Goal: Information Seeking & Learning: Learn about a topic

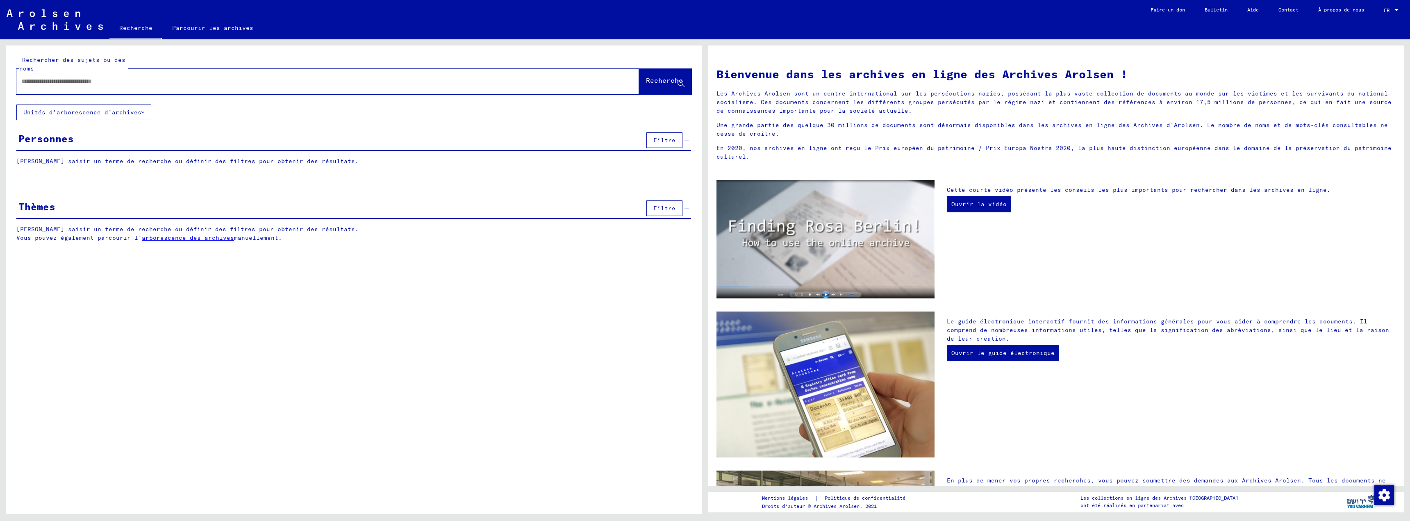
click at [36, 83] on input "text" at bounding box center [317, 81] width 593 height 9
click at [30, 82] on input "text" at bounding box center [317, 81] width 593 height 9
type input "**********"
click at [646, 81] on font "Recherche" at bounding box center [664, 80] width 37 height 8
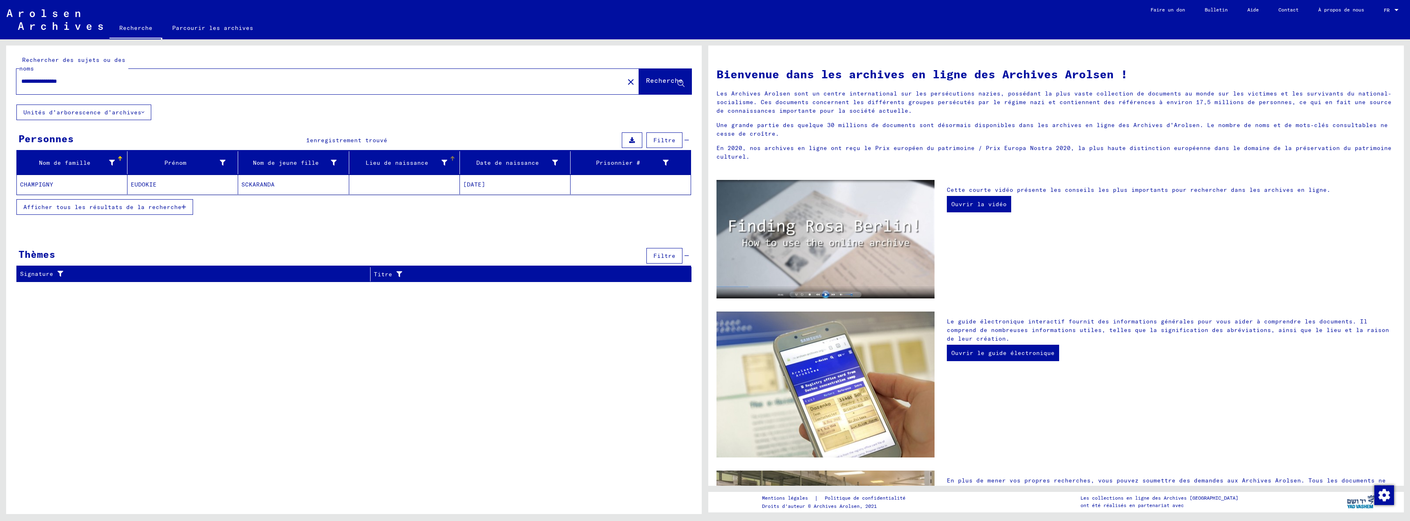
click at [452, 157] on div at bounding box center [452, 156] width 1 height 1
click at [379, 182] on mat-cell at bounding box center [404, 185] width 111 height 20
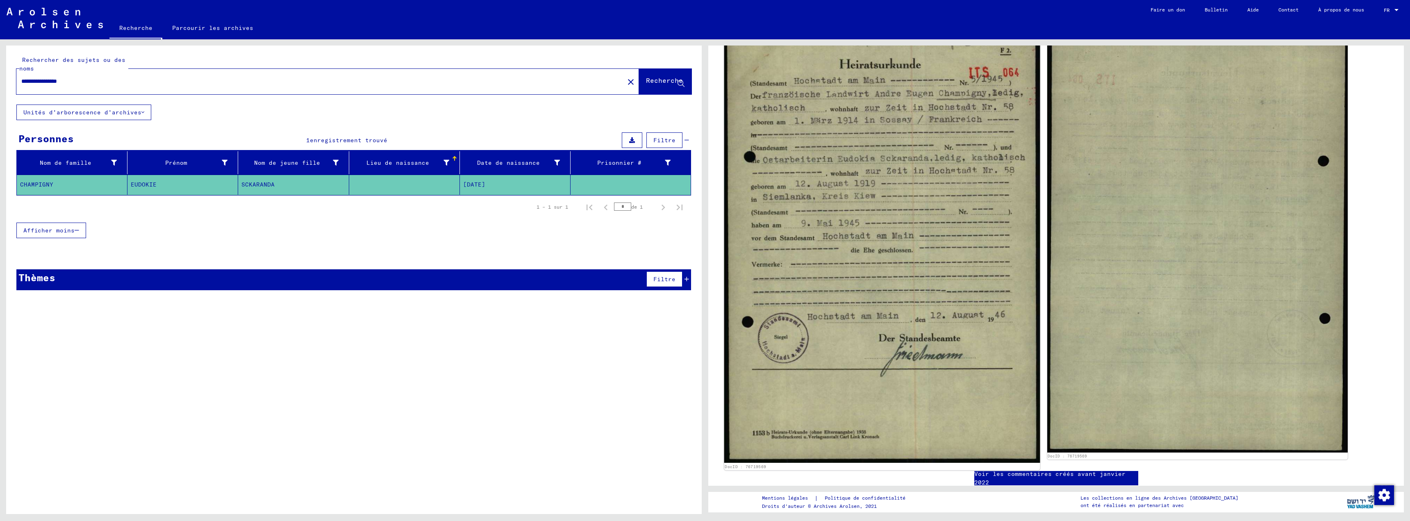
scroll to position [123, 0]
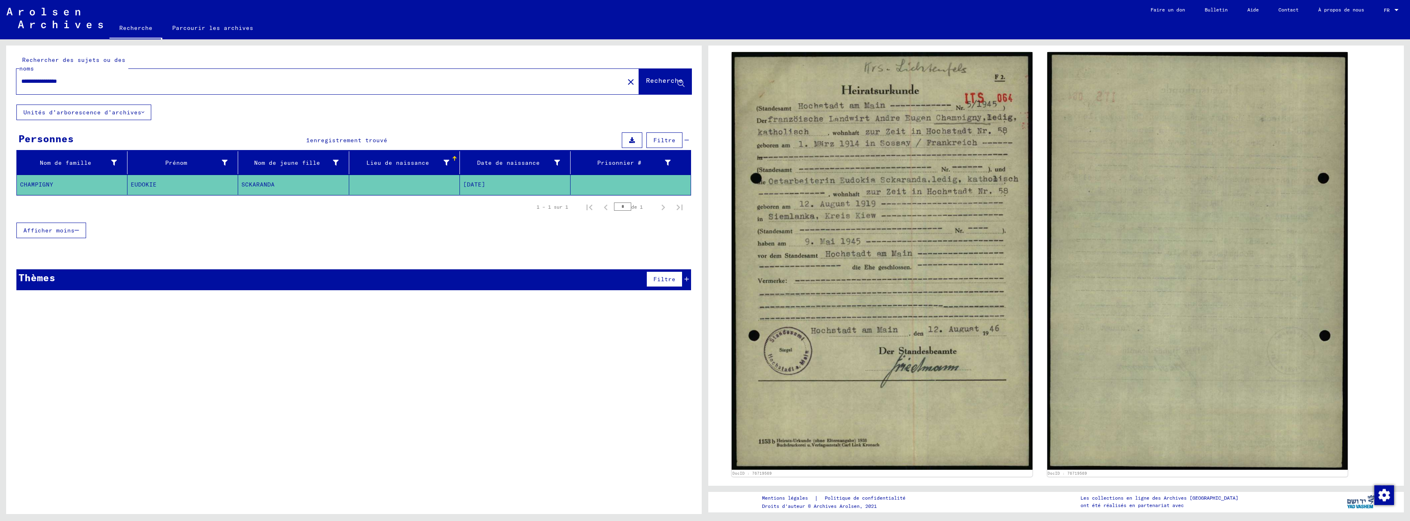
click at [154, 182] on font "EUDOKIE" at bounding box center [144, 184] width 26 height 7
drag, startPoint x: 860, startPoint y: 186, endPoint x: 694, endPoint y: 346, distance: 230.1
click at [694, 346] on div "**********" at bounding box center [353, 282] width 695 height 474
click at [625, 181] on mat-cell at bounding box center [630, 185] width 120 height 20
click at [627, 181] on mat-cell at bounding box center [630, 185] width 120 height 20
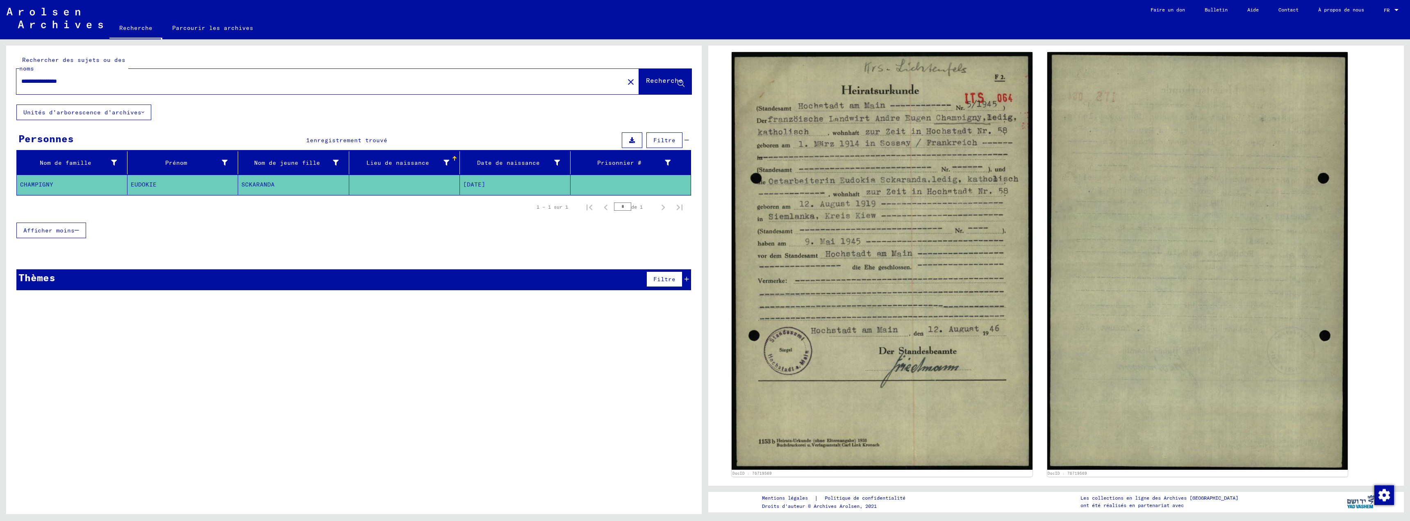
click at [629, 180] on mat-cell at bounding box center [630, 185] width 120 height 20
click at [629, 181] on mat-cell at bounding box center [630, 185] width 120 height 20
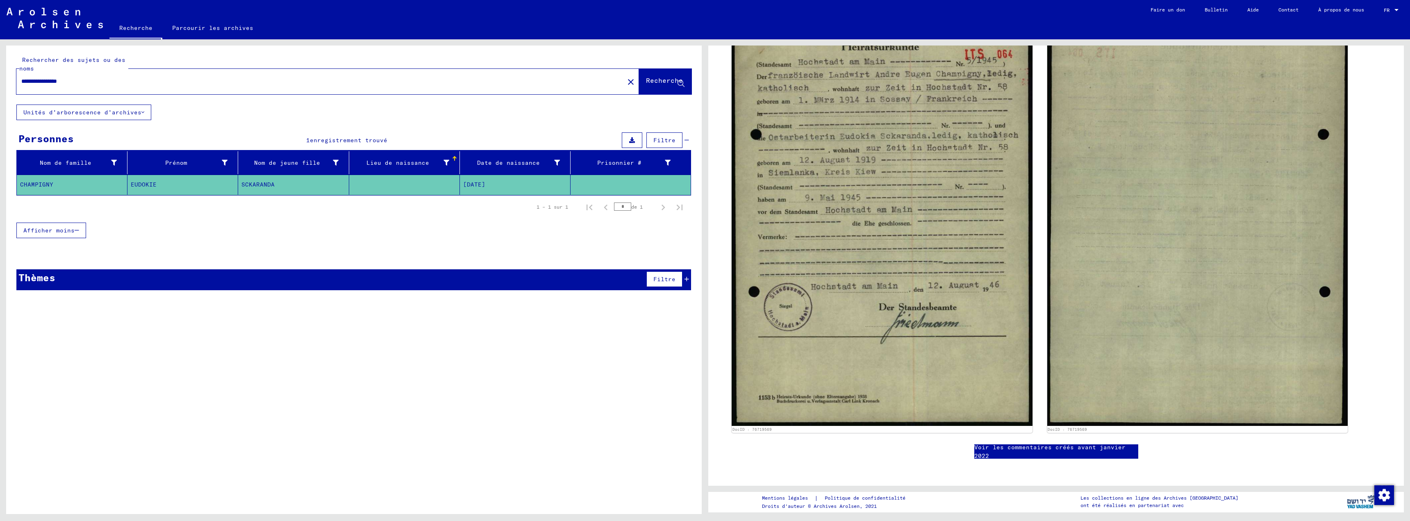
scroll to position [412, 0]
drag, startPoint x: 1081, startPoint y: 483, endPoint x: 1130, endPoint y: 470, distance: 50.8
click at [427, 39] on div "**********" at bounding box center [705, 39] width 1410 height 0
click at [521, 386] on div "**********" at bounding box center [353, 282] width 695 height 474
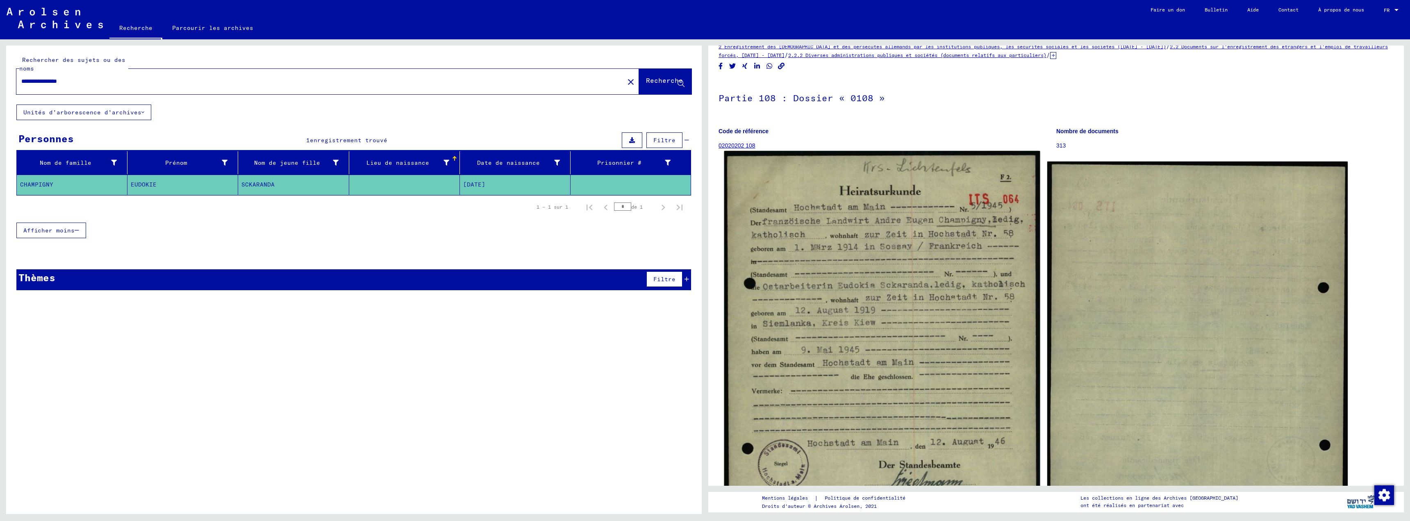
scroll to position [0, 0]
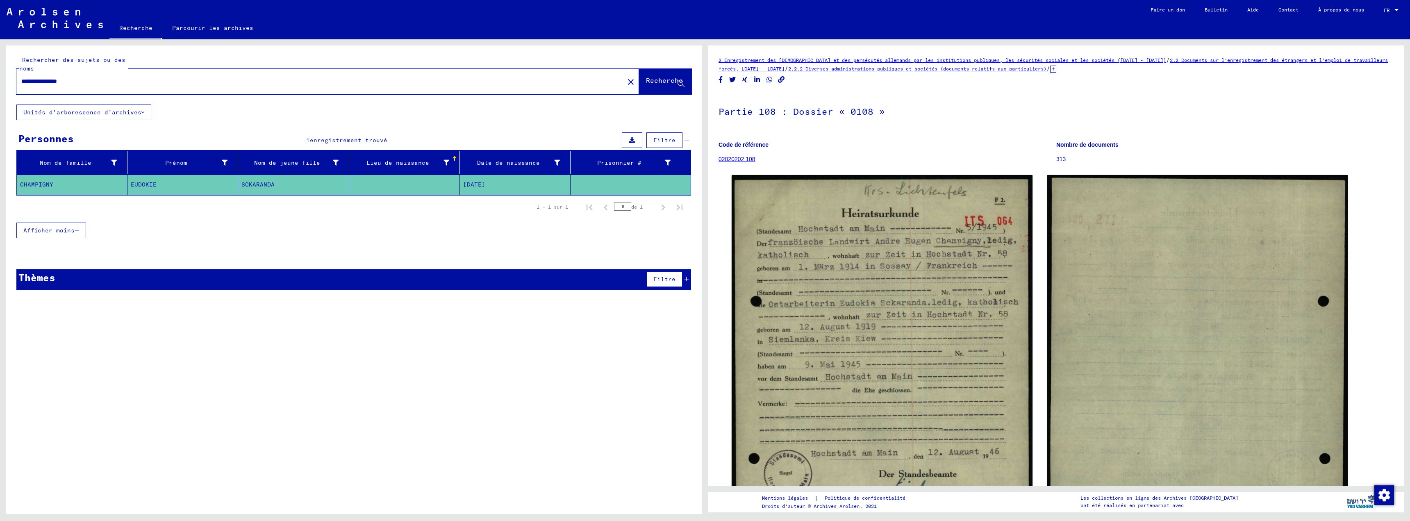
click at [737, 159] on font "02020202 108" at bounding box center [736, 159] width 37 height 7
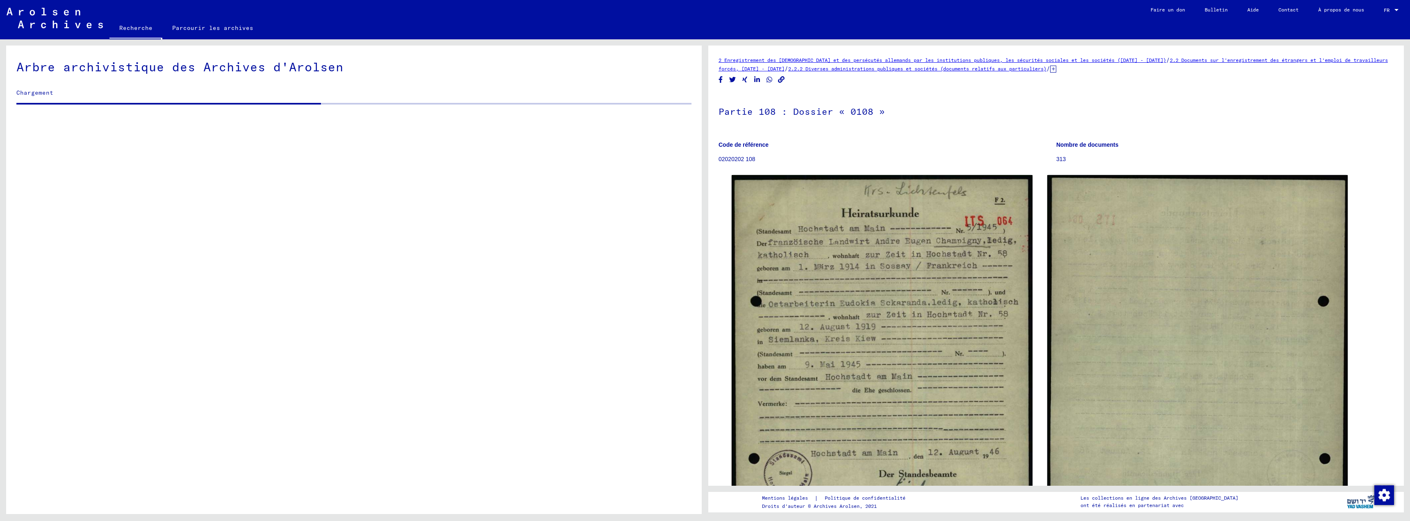
click at [738, 159] on div "2 Enregistrement des étrangers et des persécutés allemands par les institutions…" at bounding box center [1055, 265] width 695 height 440
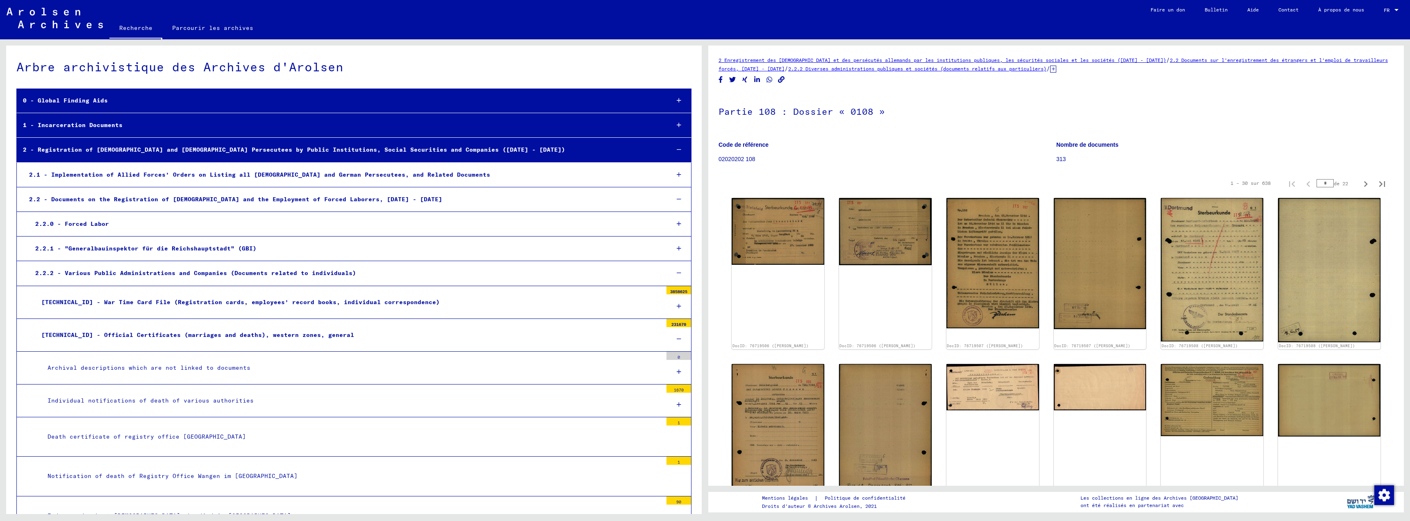
scroll to position [11111, 0]
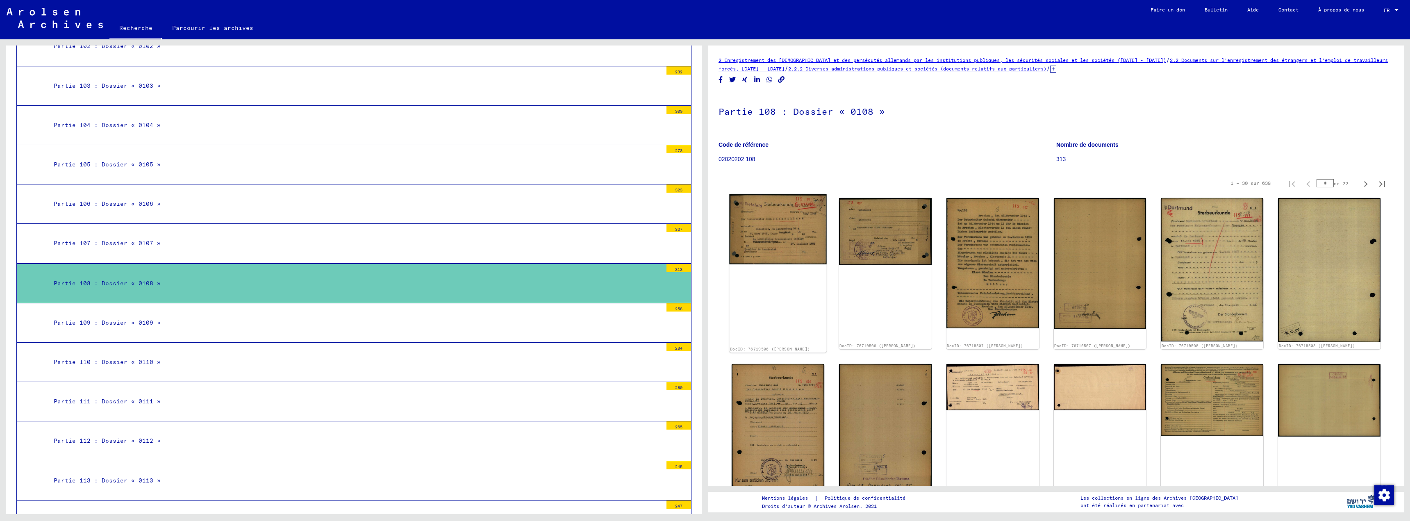
click at [786, 233] on img at bounding box center [777, 229] width 97 height 70
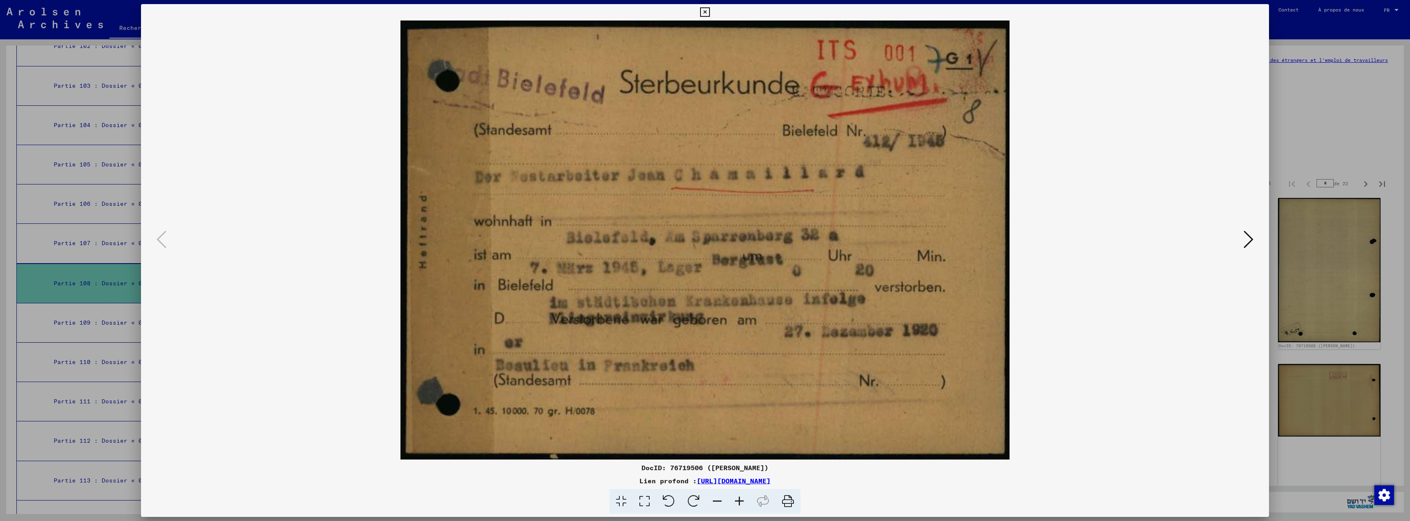
click at [1246, 242] on icon at bounding box center [1248, 239] width 10 height 20
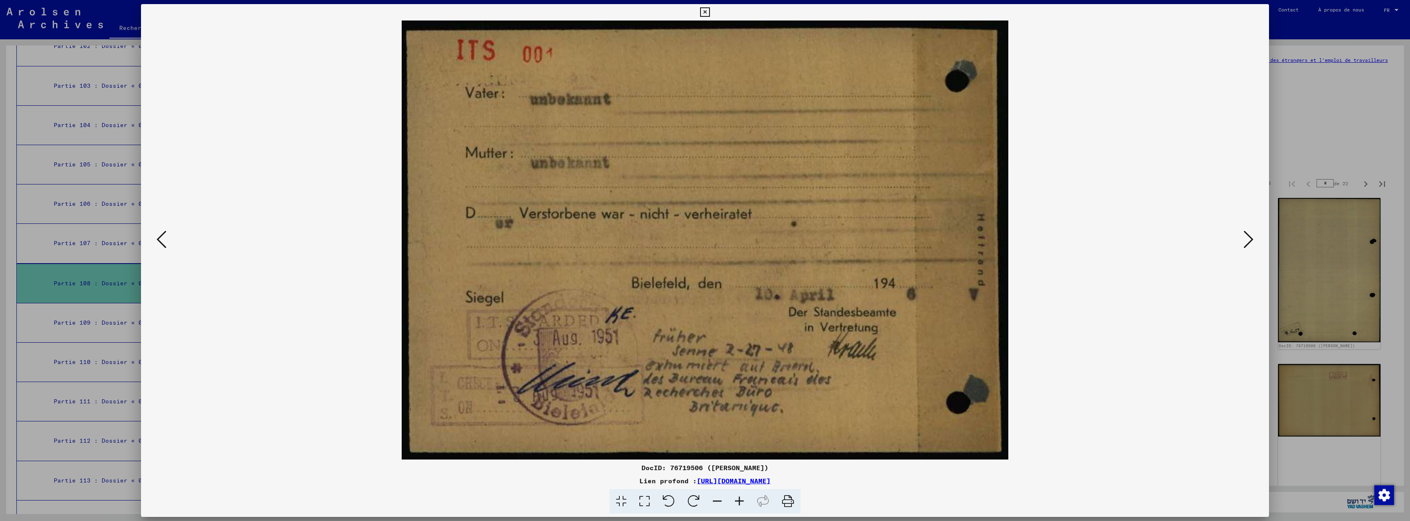
click at [160, 241] on icon at bounding box center [162, 239] width 10 height 20
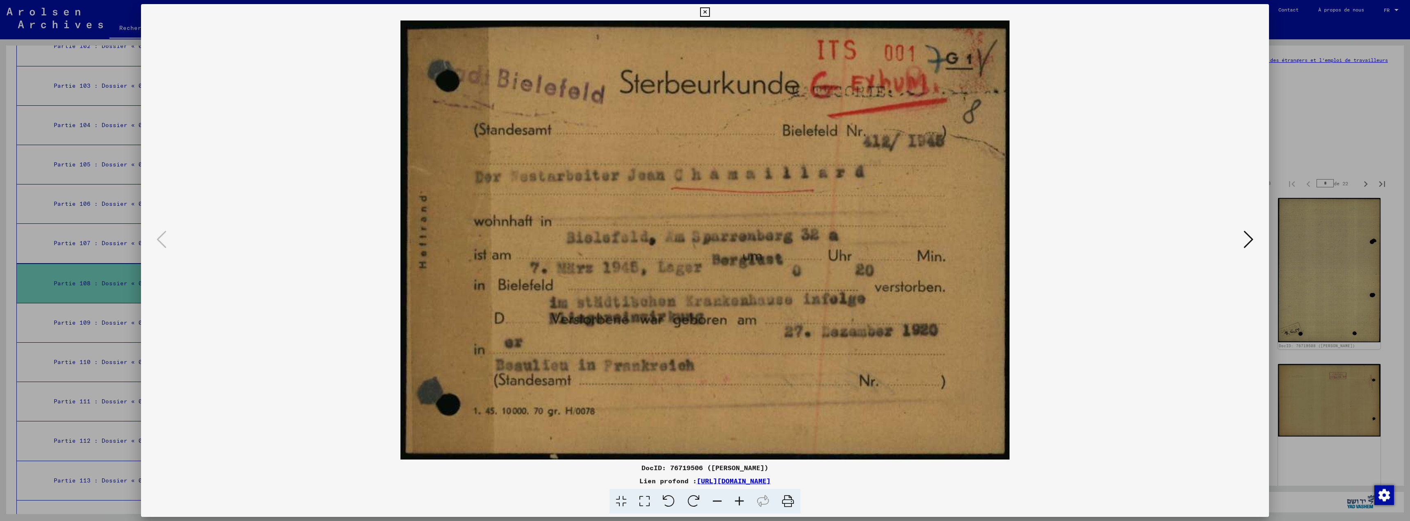
click at [1247, 234] on icon at bounding box center [1248, 239] width 10 height 20
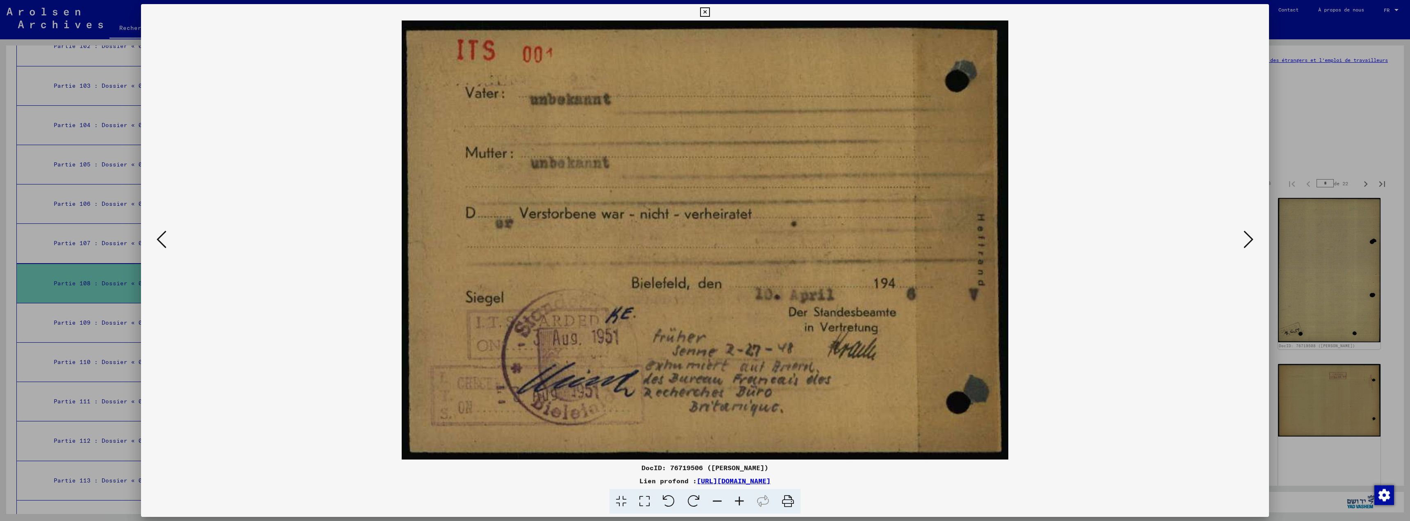
click at [1247, 234] on icon at bounding box center [1248, 239] width 10 height 20
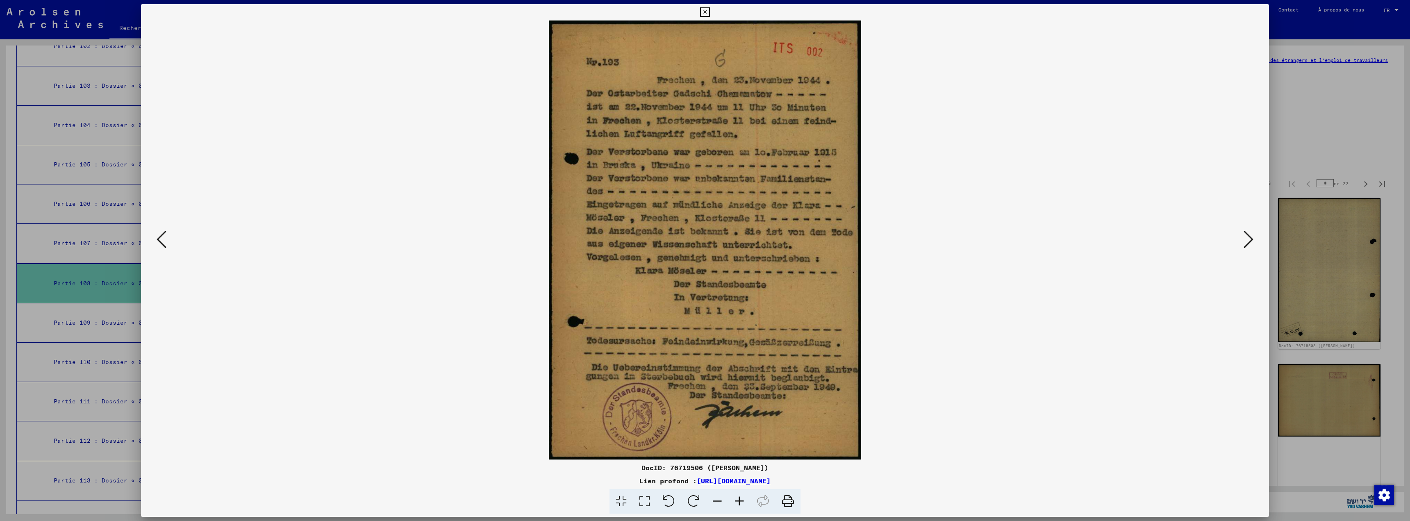
click at [1246, 236] on icon at bounding box center [1248, 239] width 10 height 20
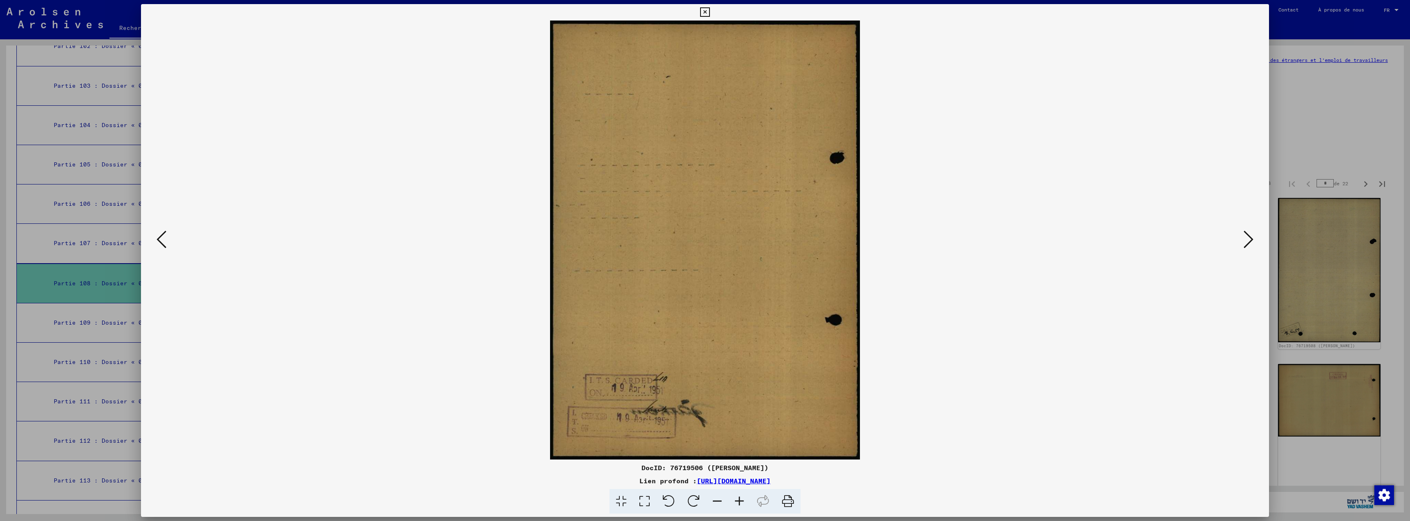
click at [1246, 236] on icon at bounding box center [1248, 239] width 10 height 20
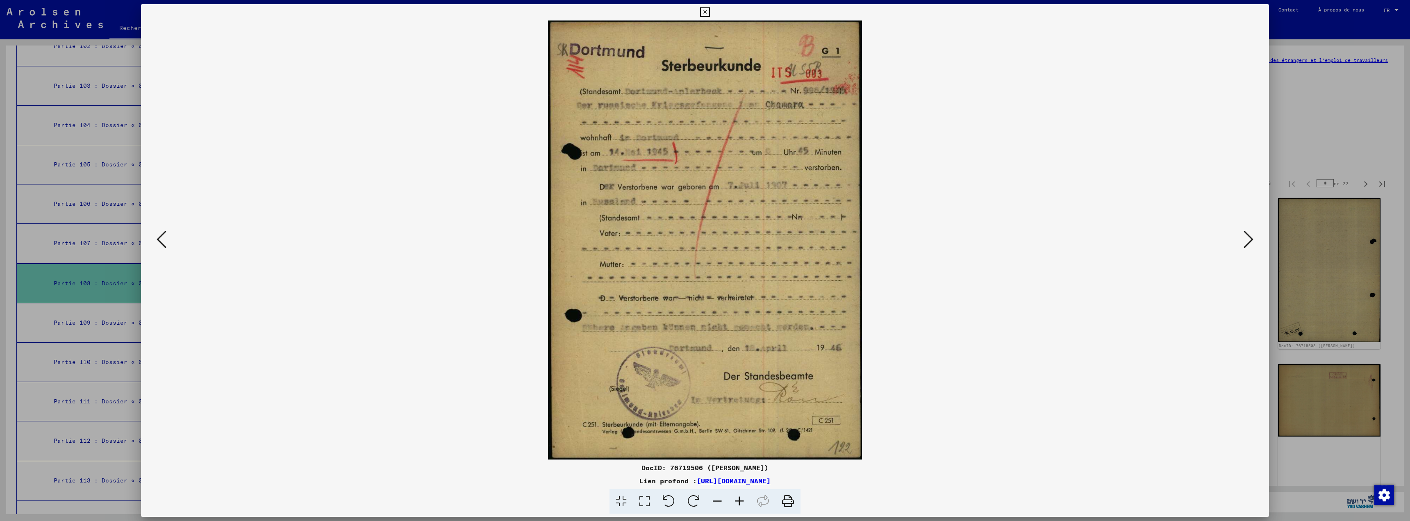
click at [1246, 236] on icon at bounding box center [1248, 239] width 10 height 20
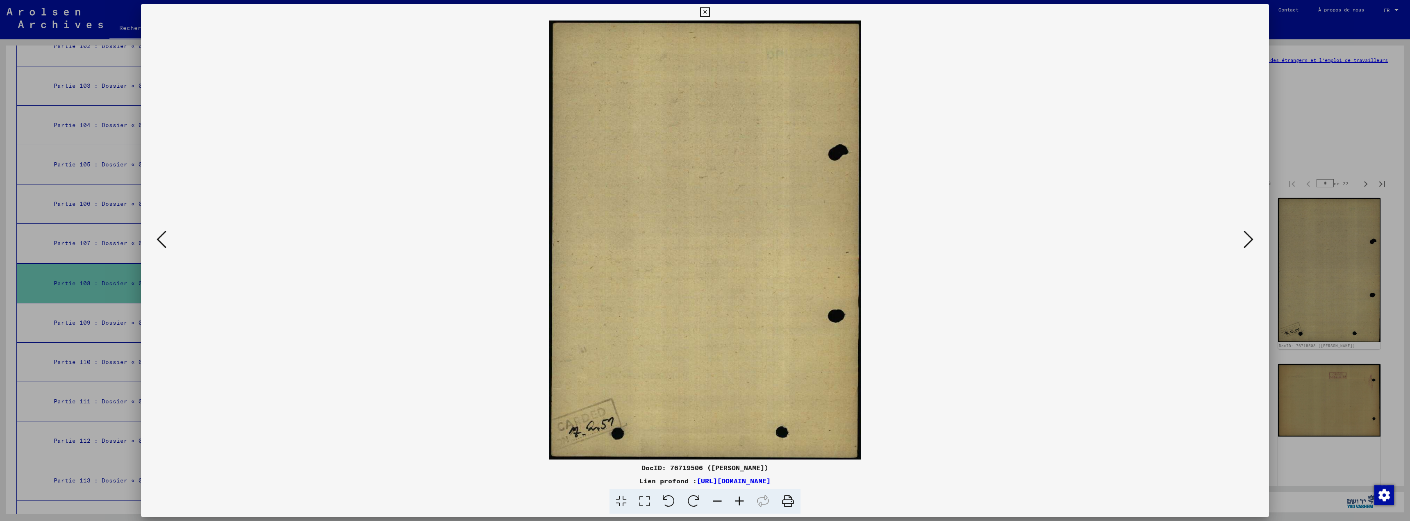
click at [1246, 236] on icon at bounding box center [1248, 239] width 10 height 20
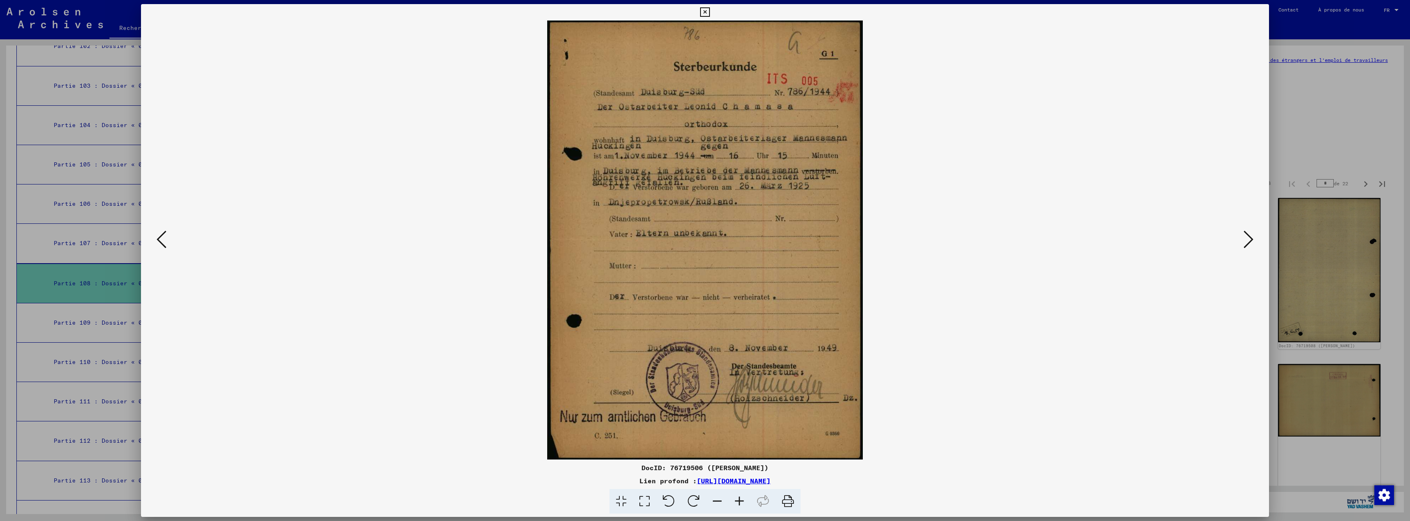
click at [1246, 236] on icon at bounding box center [1248, 239] width 10 height 20
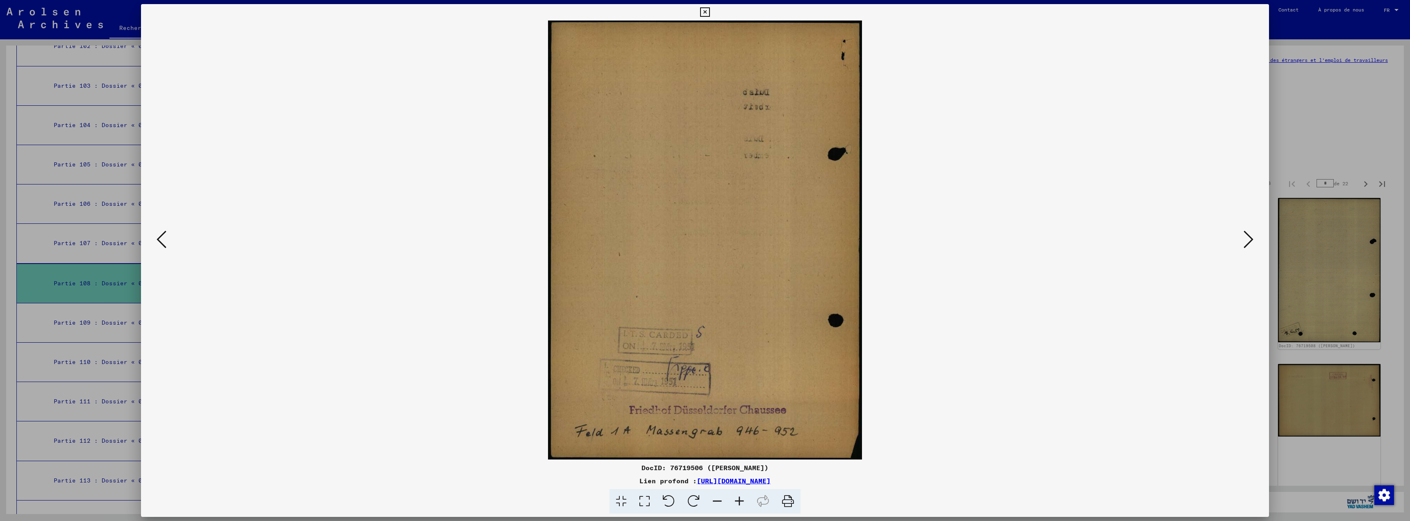
click at [1246, 236] on icon at bounding box center [1248, 239] width 10 height 20
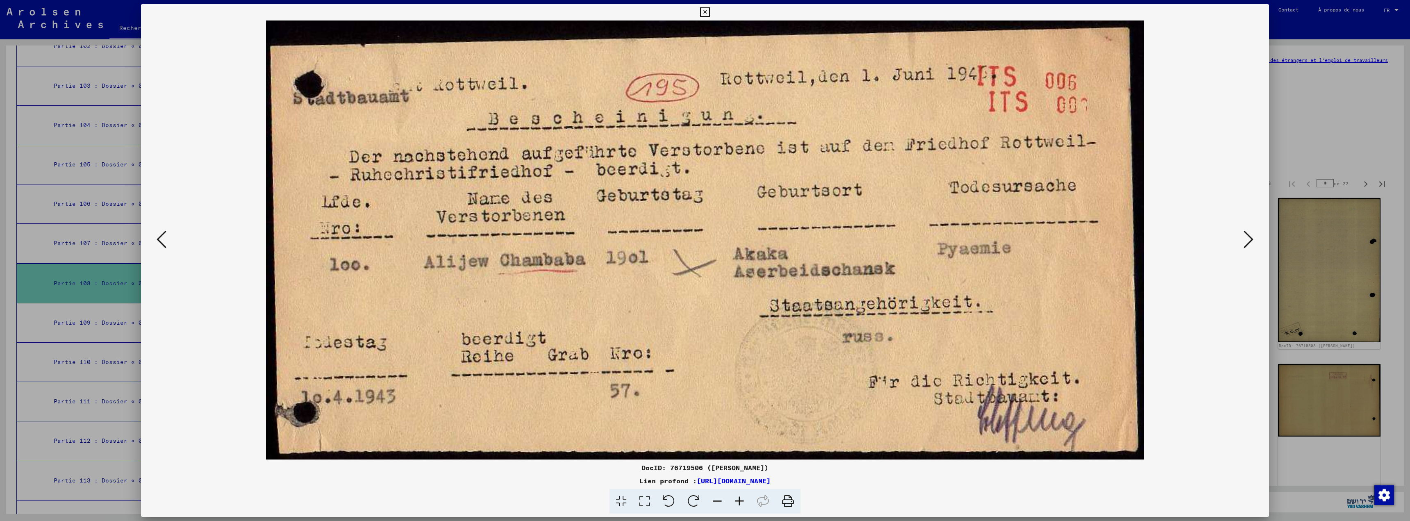
click at [1250, 237] on icon at bounding box center [1248, 239] width 10 height 20
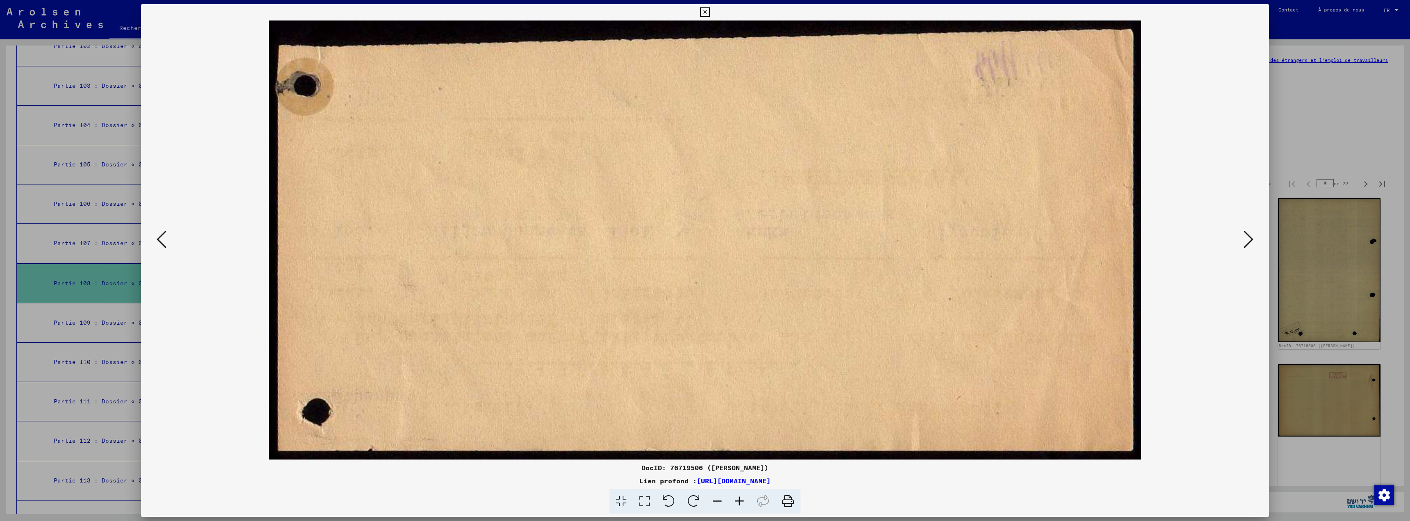
click at [1250, 237] on icon at bounding box center [1248, 239] width 10 height 20
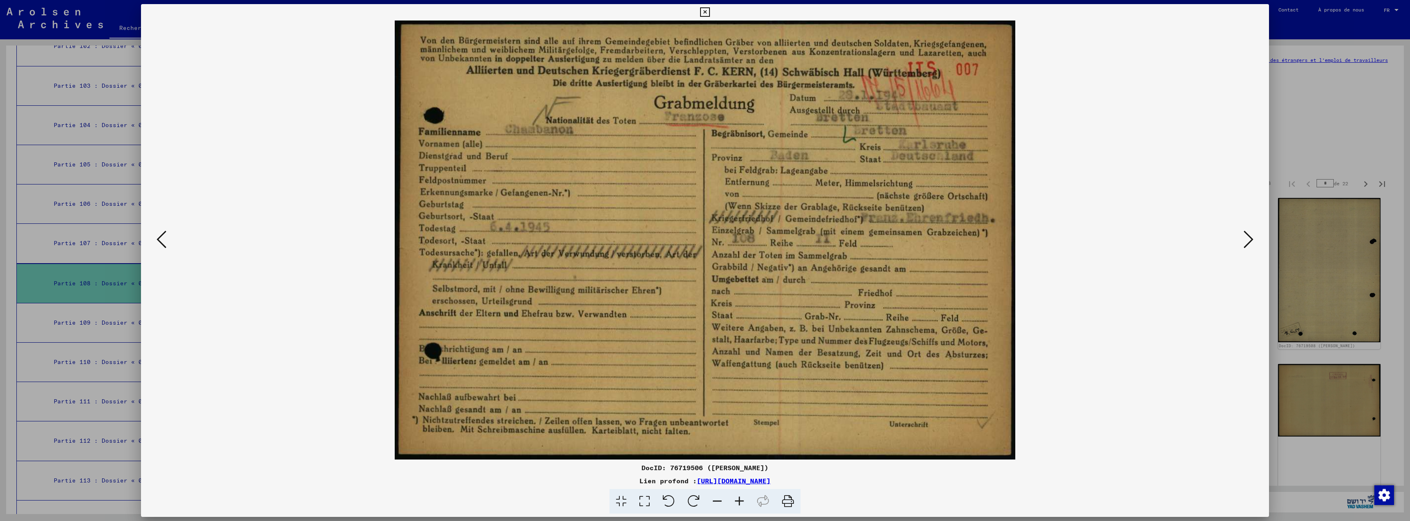
click at [1250, 237] on icon at bounding box center [1248, 239] width 10 height 20
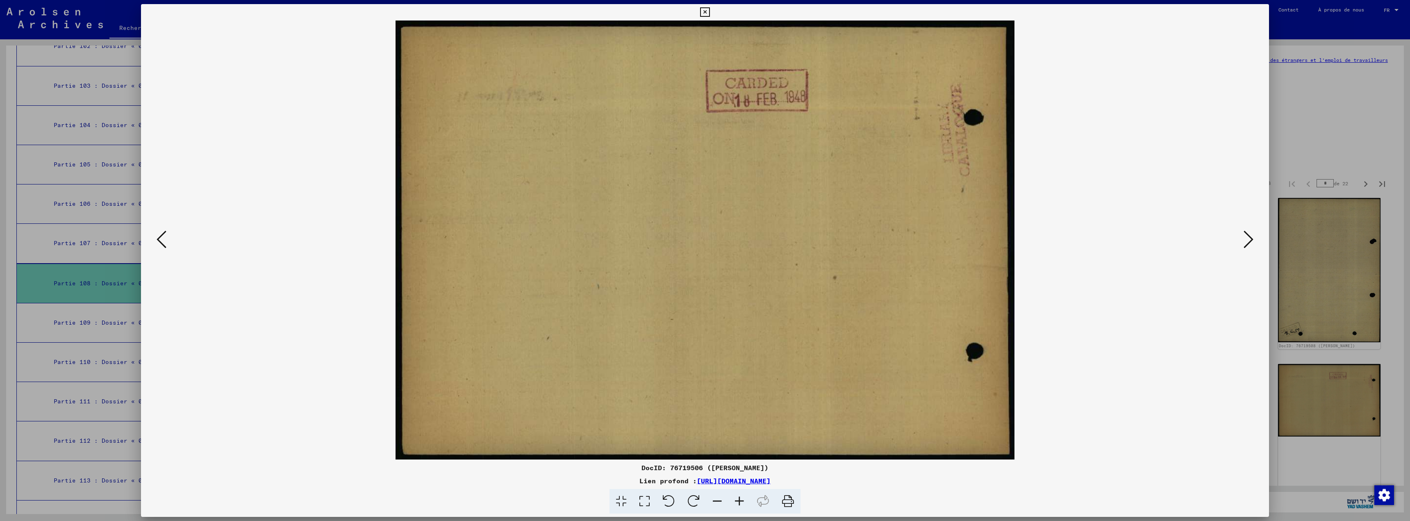
click at [1250, 237] on icon at bounding box center [1248, 239] width 10 height 20
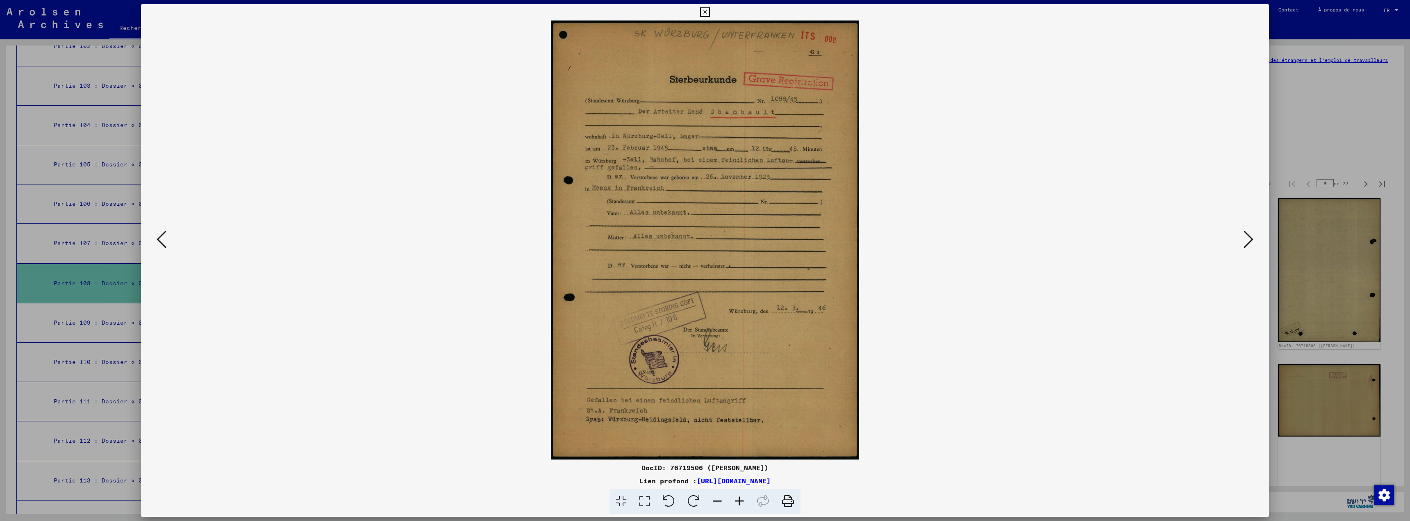
click at [1250, 237] on icon at bounding box center [1248, 239] width 10 height 20
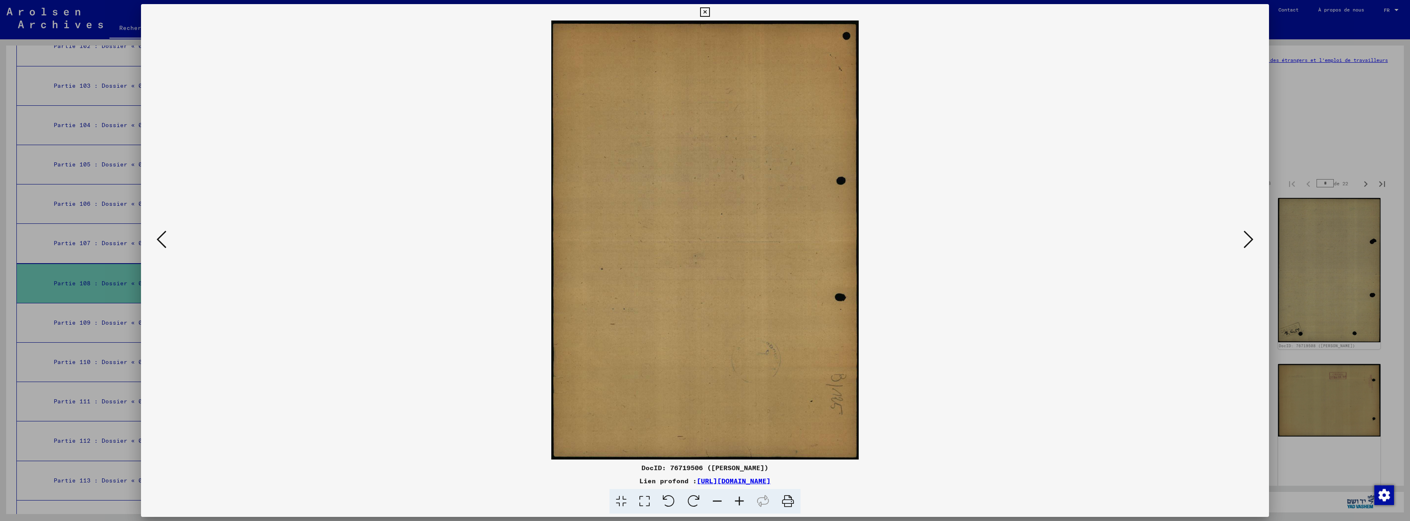
click at [1336, 104] on div at bounding box center [705, 260] width 1410 height 521
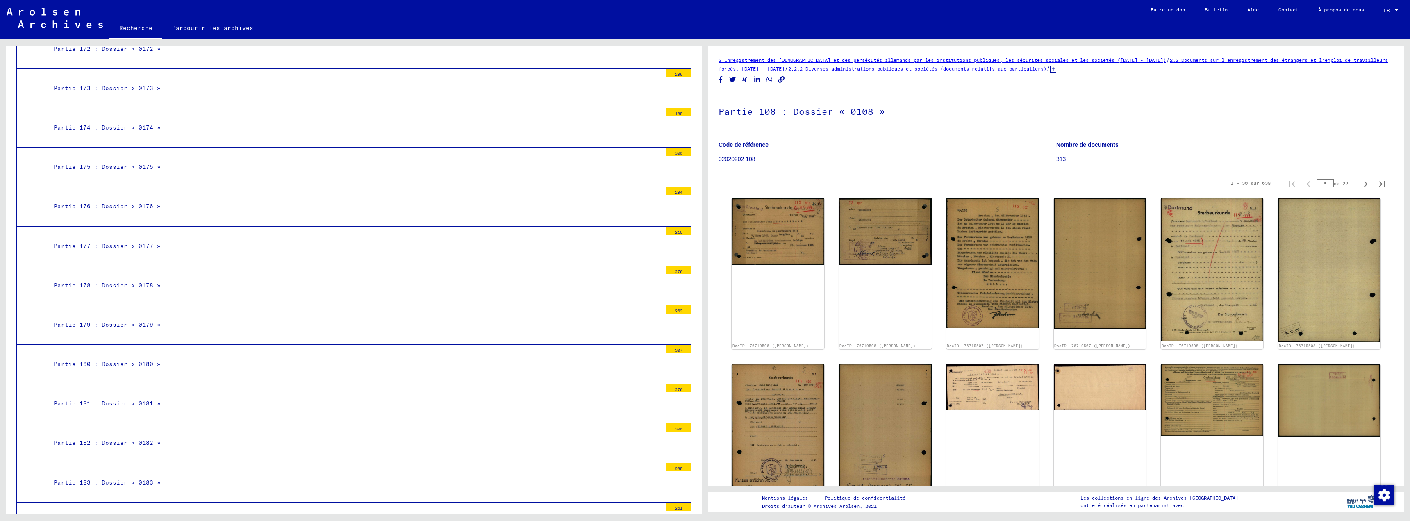
scroll to position [13856, 0]
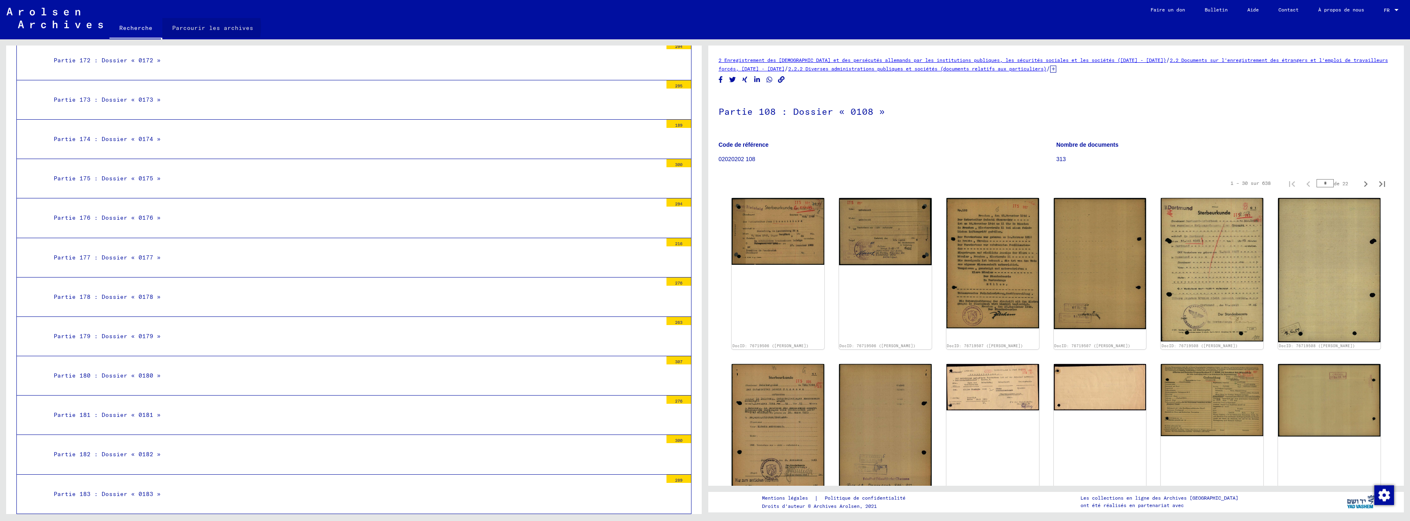
click at [203, 27] on font "Parcourir les archives" at bounding box center [212, 27] width 81 height 7
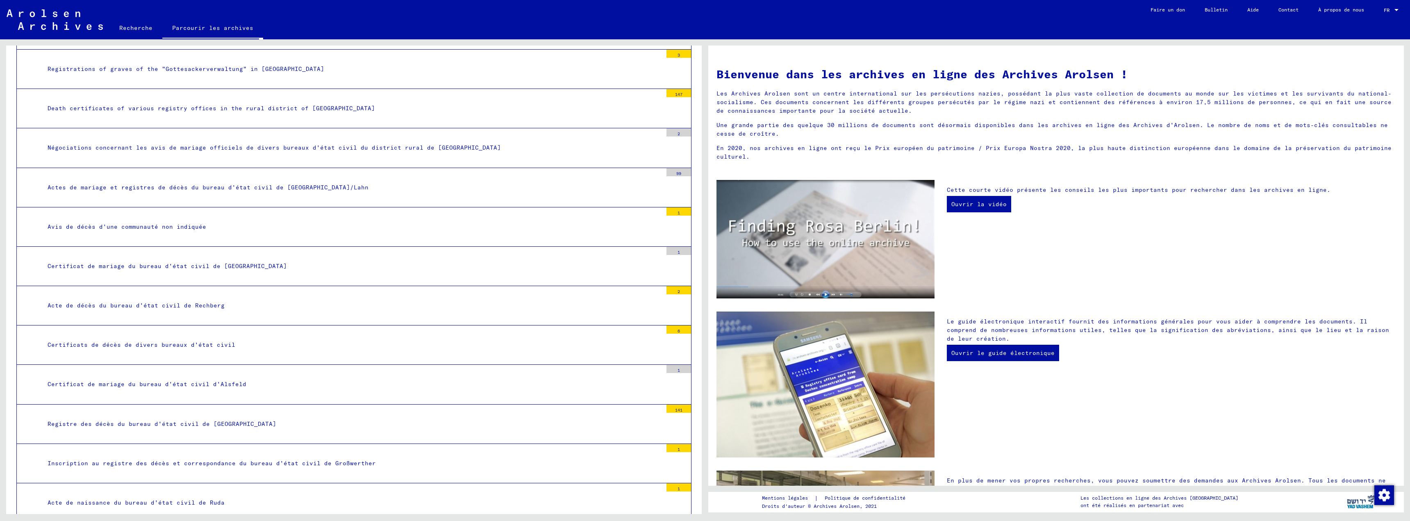
scroll to position [3858, 0]
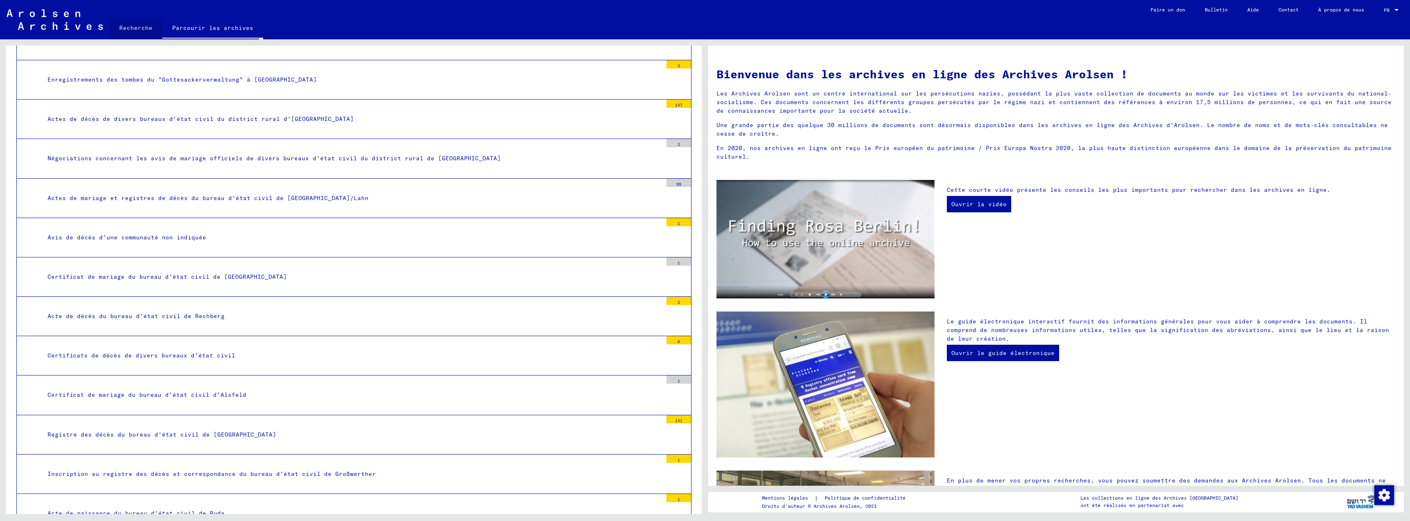
click at [135, 28] on font "Recherche" at bounding box center [135, 27] width 33 height 7
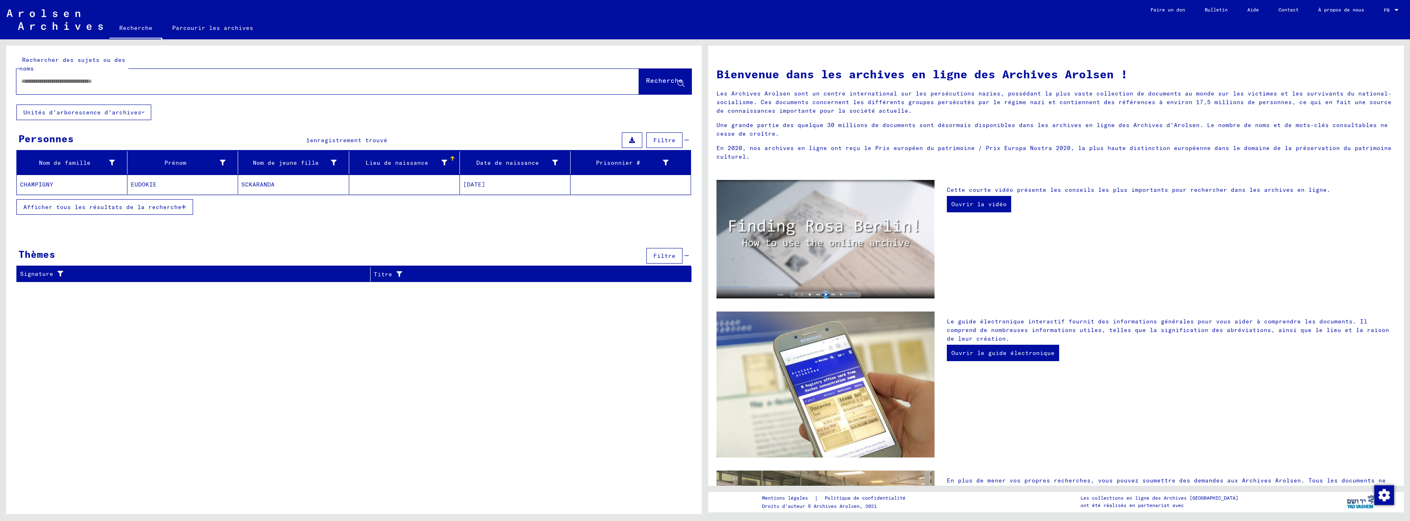
click at [605, 180] on mat-cell at bounding box center [630, 185] width 120 height 20
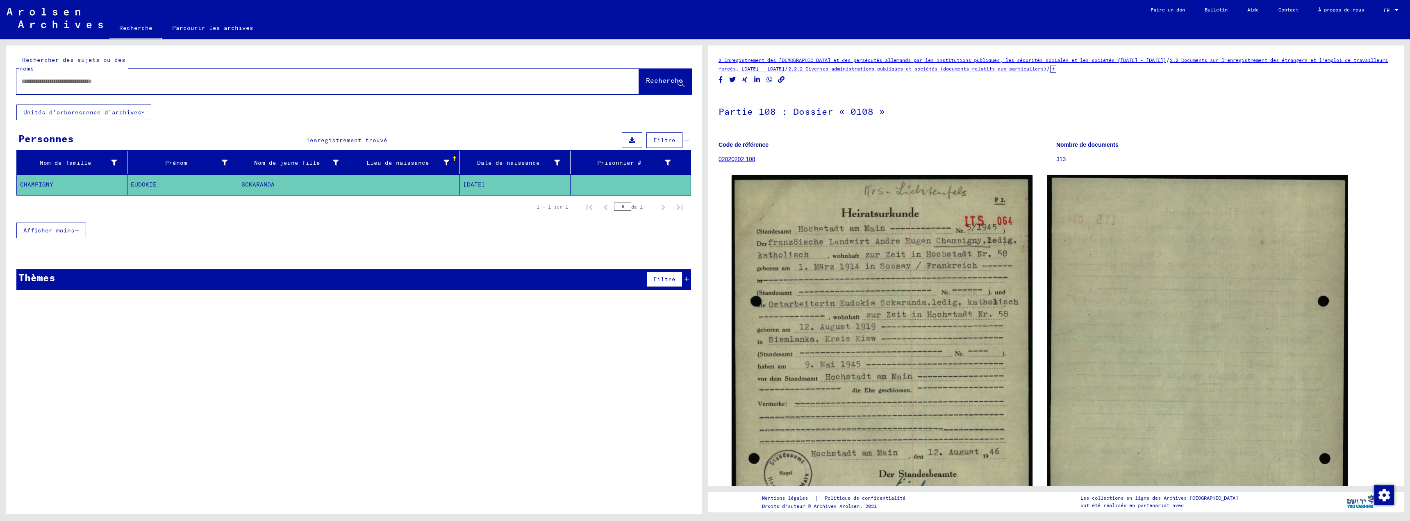
click at [607, 180] on mat-cell at bounding box center [630, 185] width 120 height 20
click at [608, 180] on mat-cell at bounding box center [630, 185] width 120 height 20
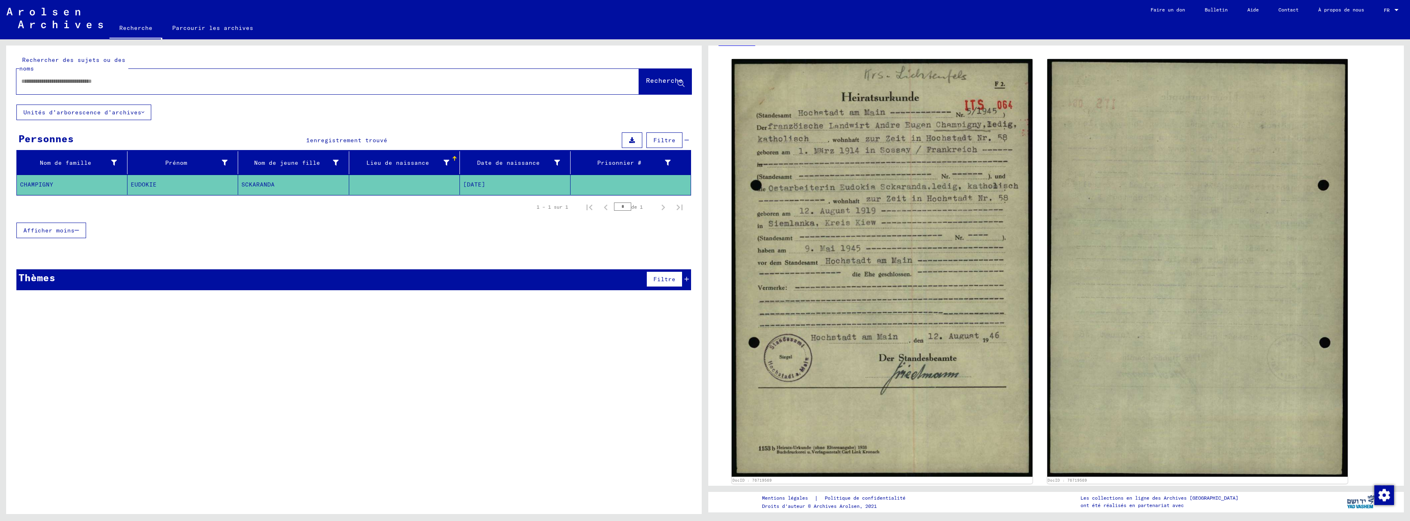
scroll to position [95, 0]
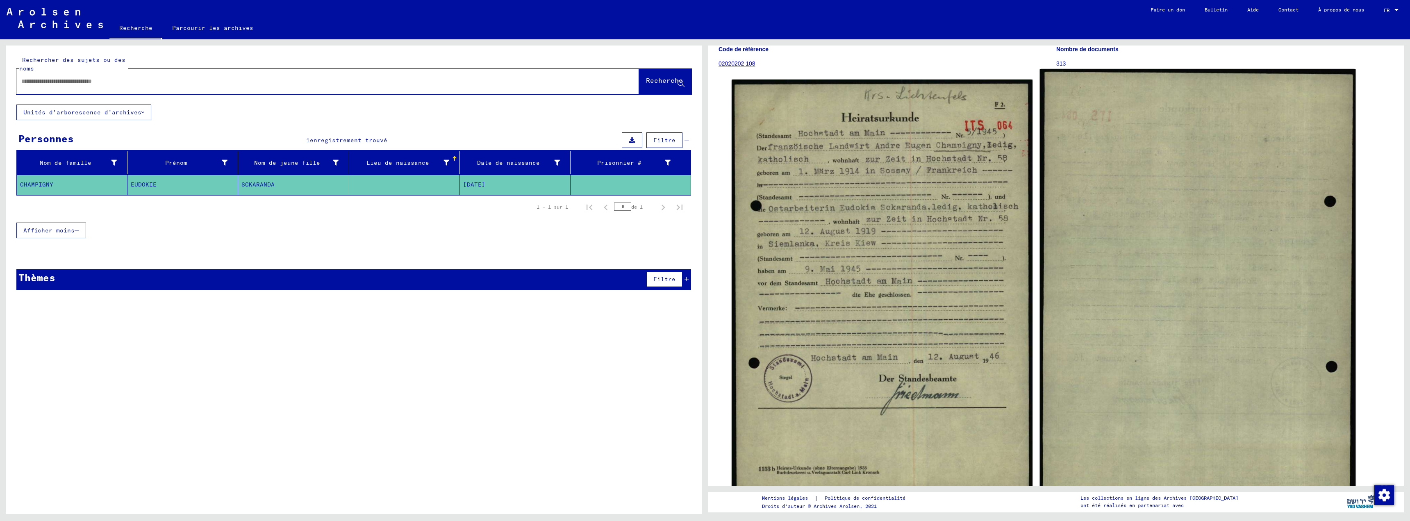
click at [1138, 203] on img at bounding box center [1197, 288] width 316 height 438
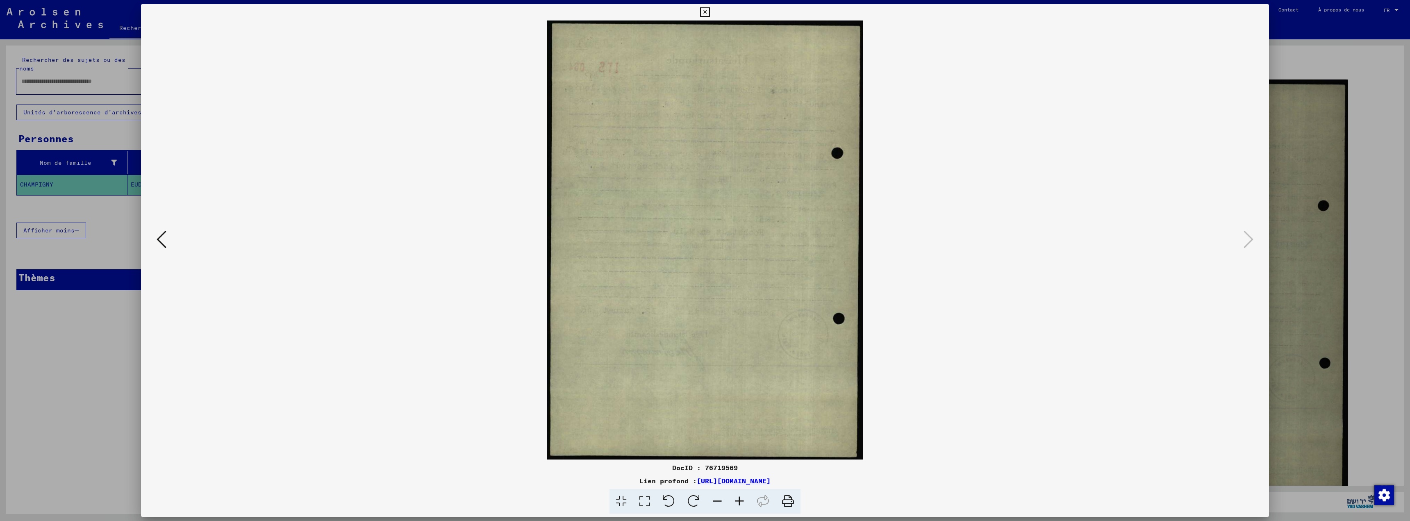
click at [163, 247] on icon at bounding box center [162, 239] width 10 height 20
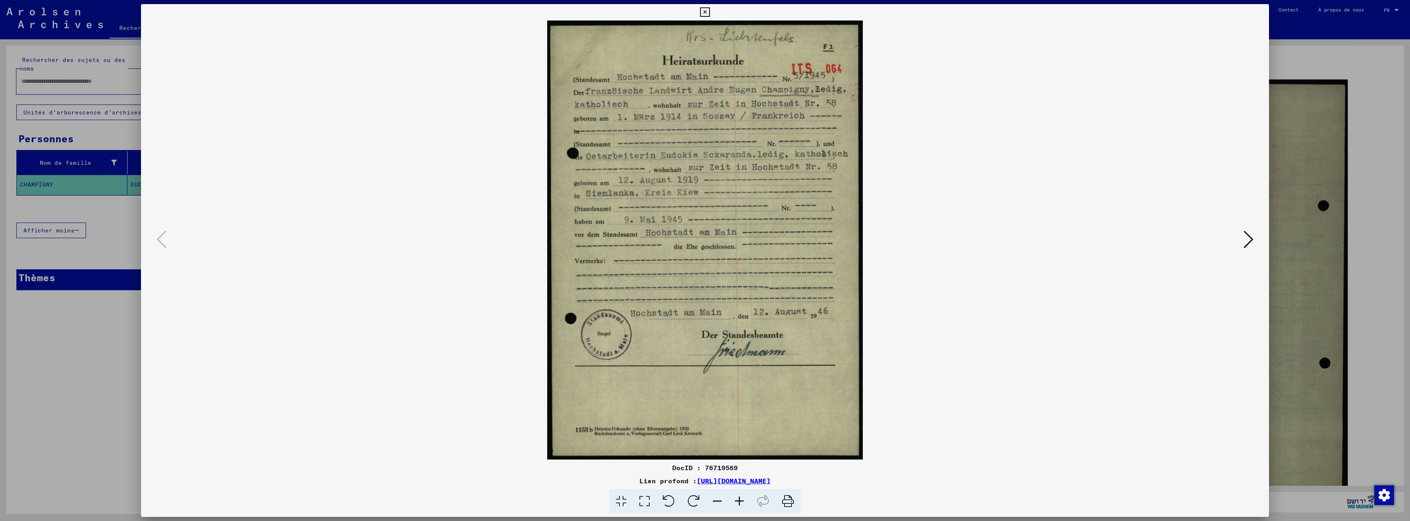
click at [90, 387] on div at bounding box center [705, 260] width 1410 height 521
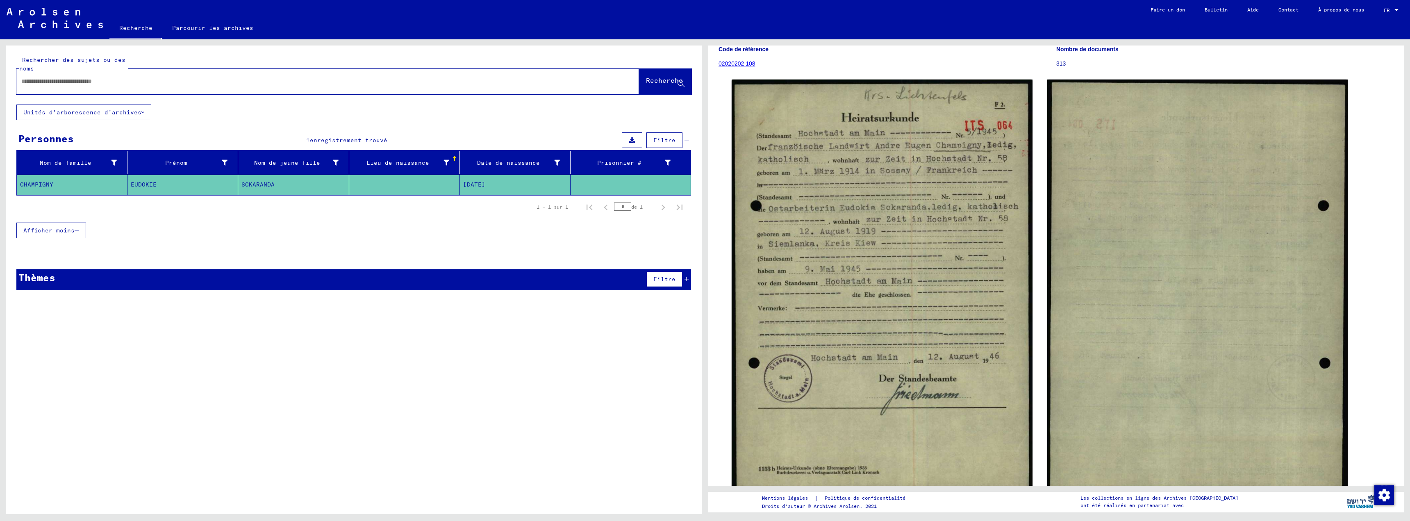
click at [43, 279] on font "Thèmes" at bounding box center [36, 277] width 37 height 12
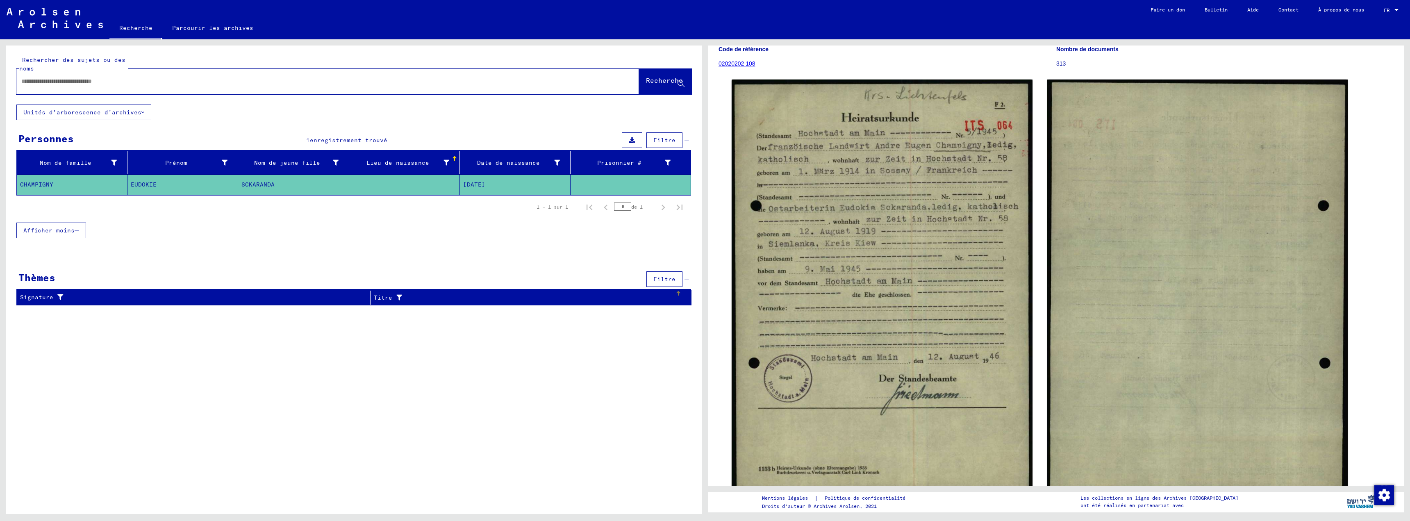
click at [398, 296] on icon at bounding box center [397, 298] width 10 height 6
click at [57, 293] on div at bounding box center [705, 260] width 1410 height 521
click at [59, 296] on icon at bounding box center [58, 297] width 10 height 6
click at [73, 325] on input "text" at bounding box center [95, 327] width 80 height 12
type input "*********"
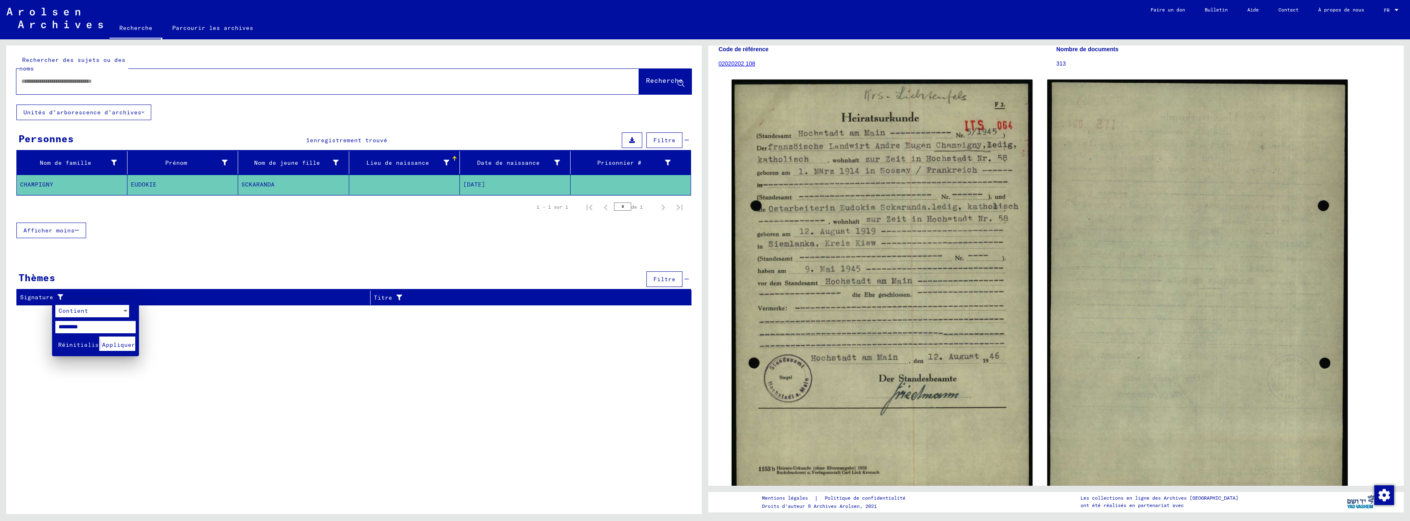
click at [127, 348] on font "Appliquer" at bounding box center [118, 344] width 33 height 7
click at [58, 295] on icon at bounding box center [58, 297] width 10 height 6
click at [397, 295] on div at bounding box center [705, 260] width 1410 height 521
click at [397, 295] on icon at bounding box center [397, 298] width 10 height 6
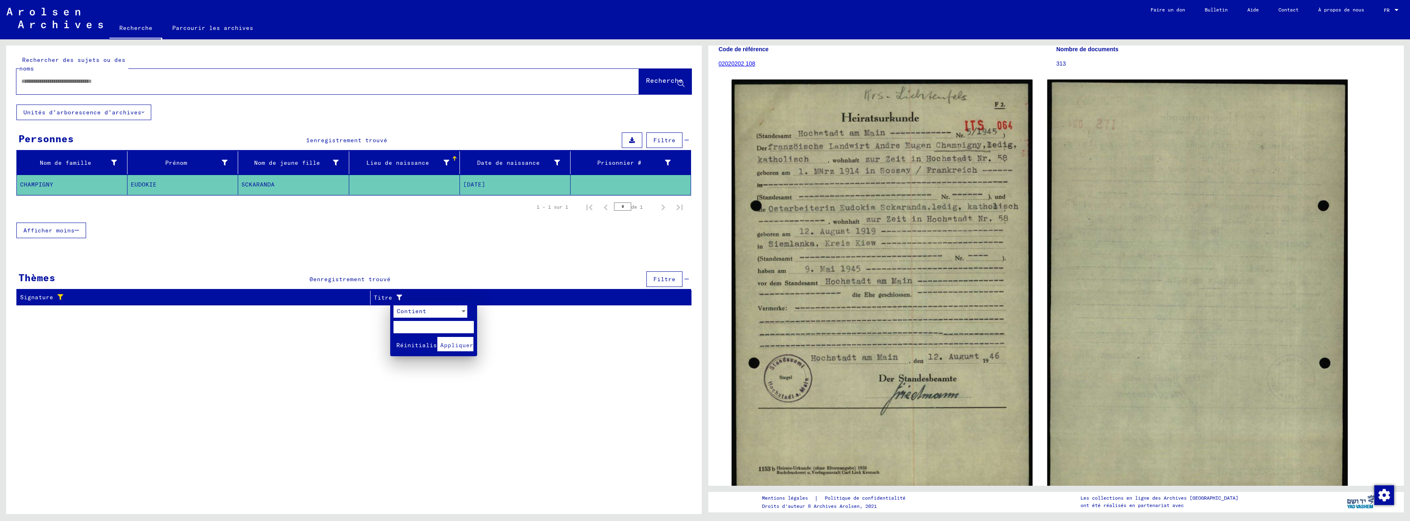
click at [466, 313] on div at bounding box center [463, 311] width 7 height 12
click at [57, 295] on div at bounding box center [705, 260] width 1410 height 521
click at [58, 295] on icon at bounding box center [58, 297] width 10 height 6
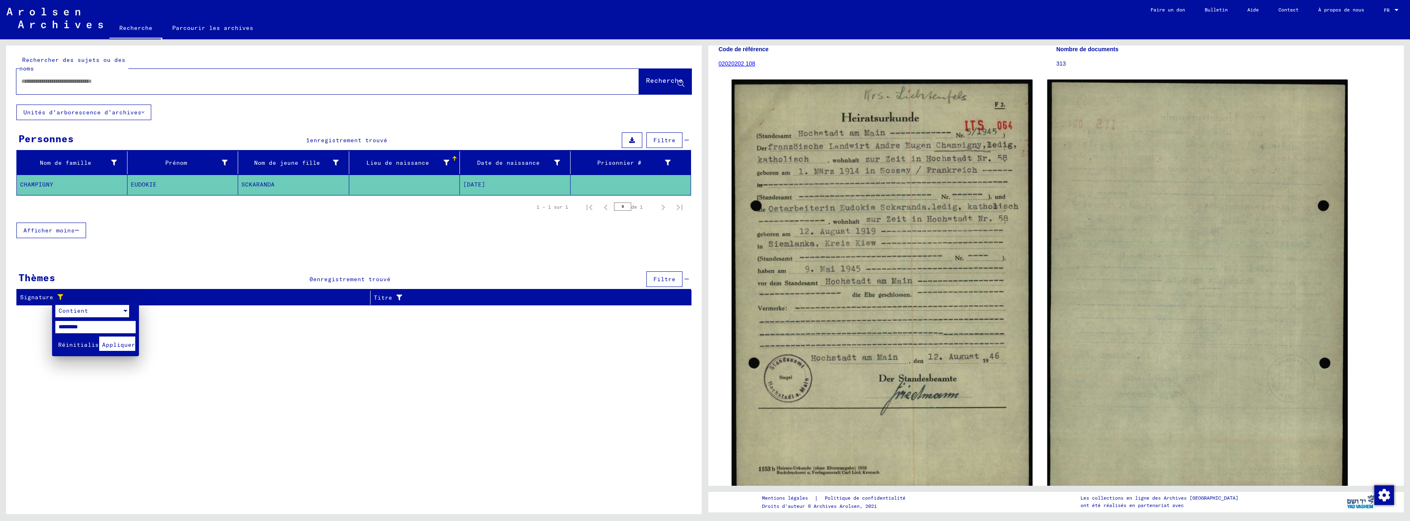
click at [126, 310] on div at bounding box center [125, 311] width 4 height 2
click at [126, 310] on mat-option "Contient" at bounding box center [92, 310] width 87 height 17
click at [118, 343] on font "Appliquer" at bounding box center [118, 344] width 33 height 7
click at [675, 293] on div "Titre" at bounding box center [528, 297] width 309 height 13
click at [266, 180] on mat-cell "SCKARANDA" at bounding box center [293, 185] width 111 height 20
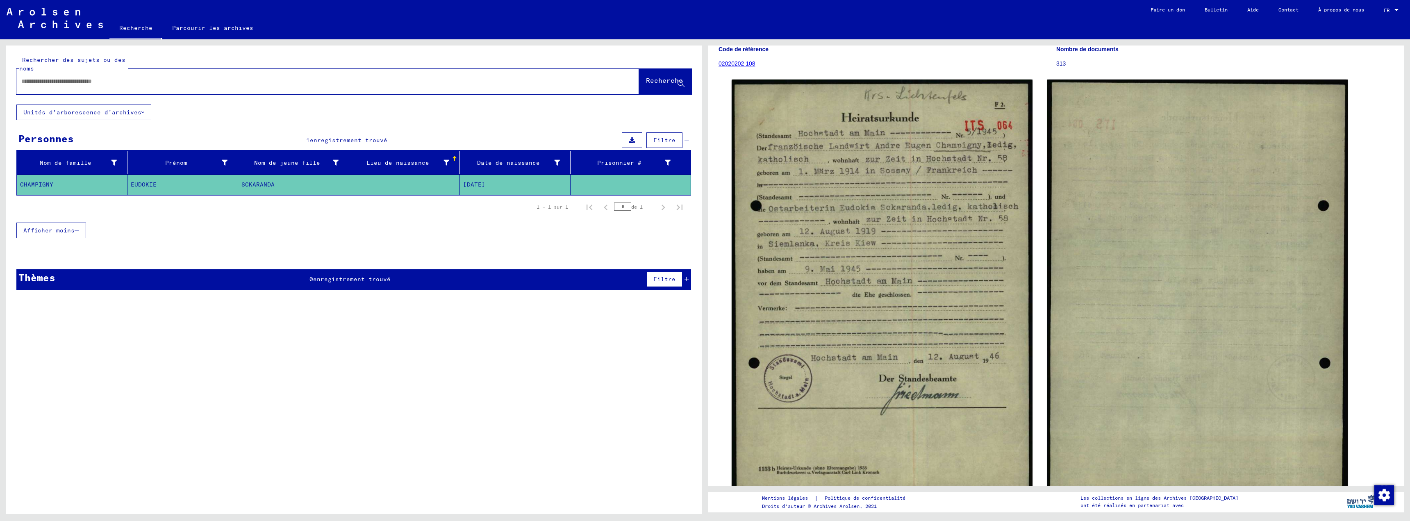
click at [157, 181] on mat-cell "EUDOKIE" at bounding box center [182, 185] width 111 height 20
click at [75, 185] on mat-cell "CHAMPIGNY" at bounding box center [72, 185] width 111 height 20
click at [231, 158] on div at bounding box center [232, 157] width 2 height 2
click at [222, 166] on div at bounding box center [225, 163] width 6 height 9
click at [222, 166] on div at bounding box center [705, 260] width 1410 height 521
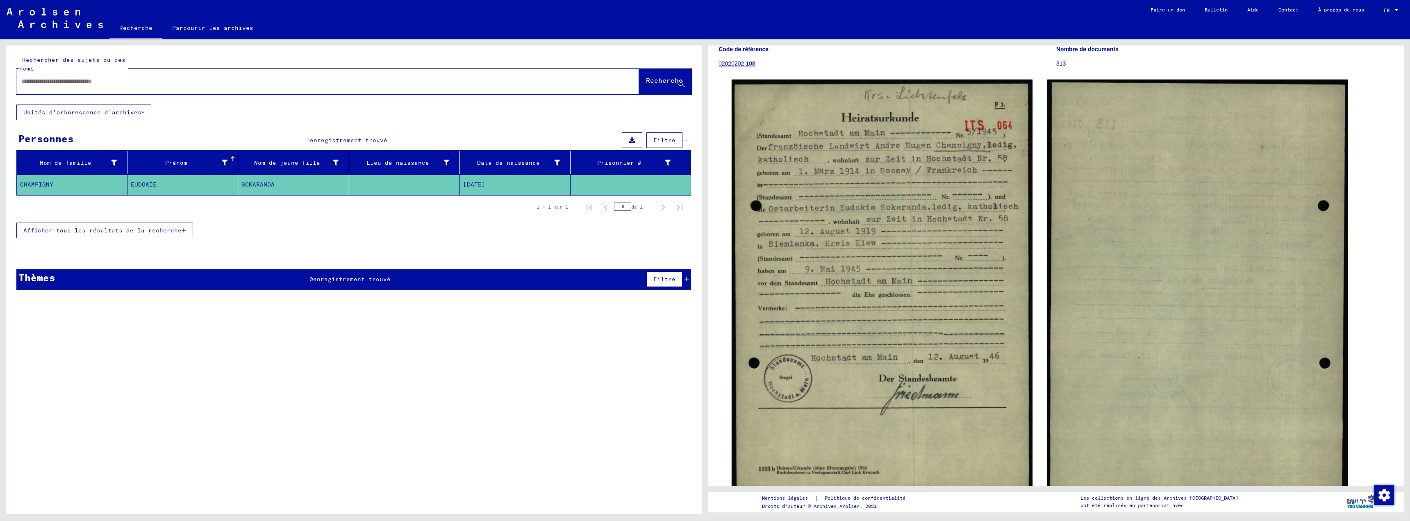
click at [138, 108] on button "Unités d'arborescence d'archives" at bounding box center [83, 112] width 135 height 16
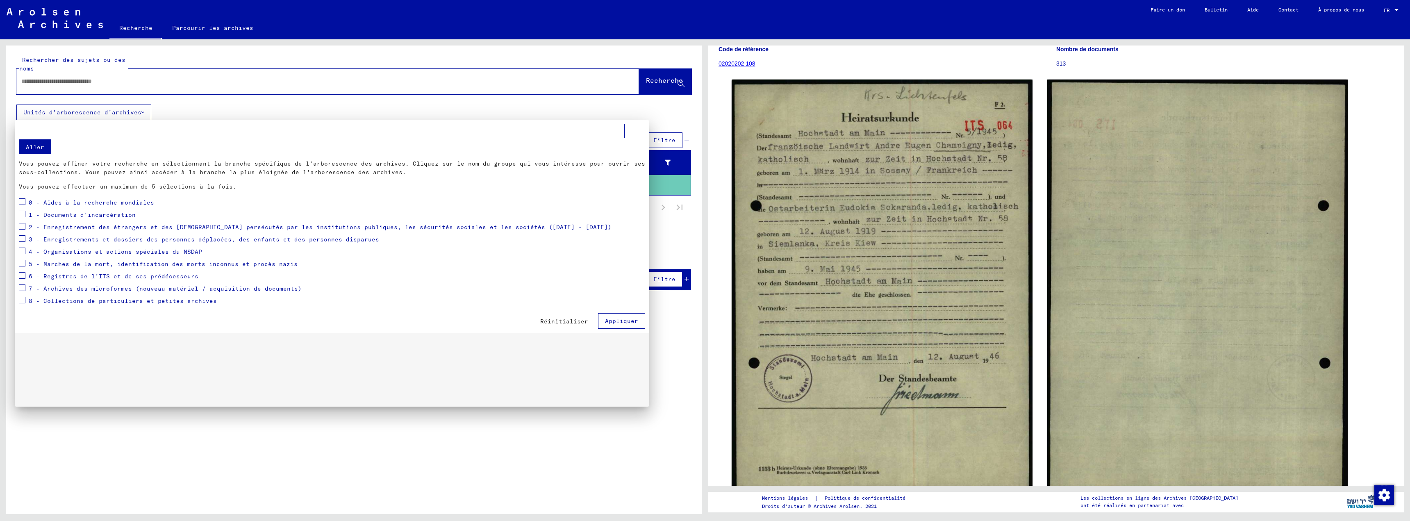
click at [81, 238] on font "3 - Enregistrements et dossiers des personnes déplacées, des enfants et des per…" at bounding box center [204, 239] width 350 height 7
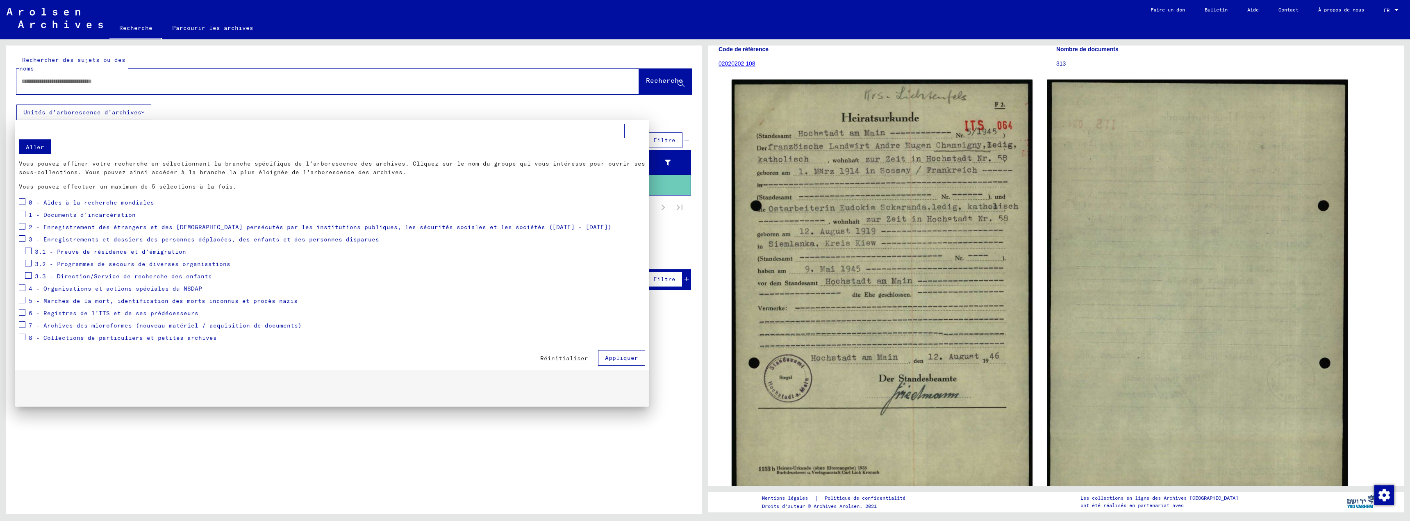
click at [77, 312] on font "6 - Registres de l'ITS et de ses prédécesseurs" at bounding box center [114, 312] width 170 height 7
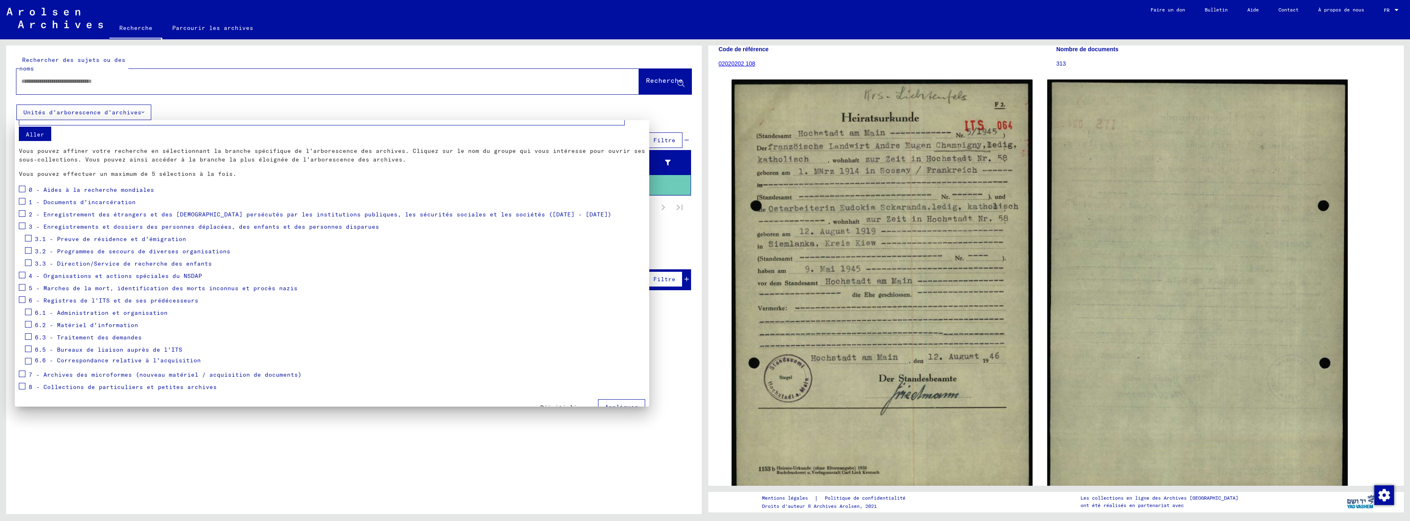
scroll to position [25, 0]
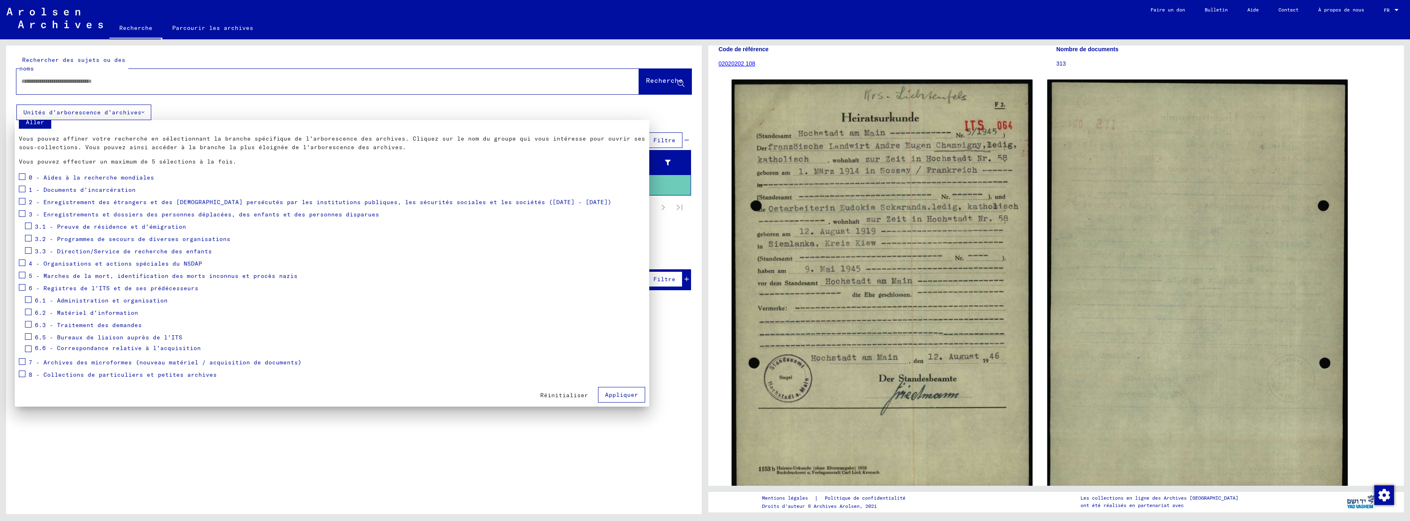
click at [112, 361] on font "7 - Archives des microformes (nouveau matériel / acquisition de documents)" at bounding box center [165, 362] width 273 height 7
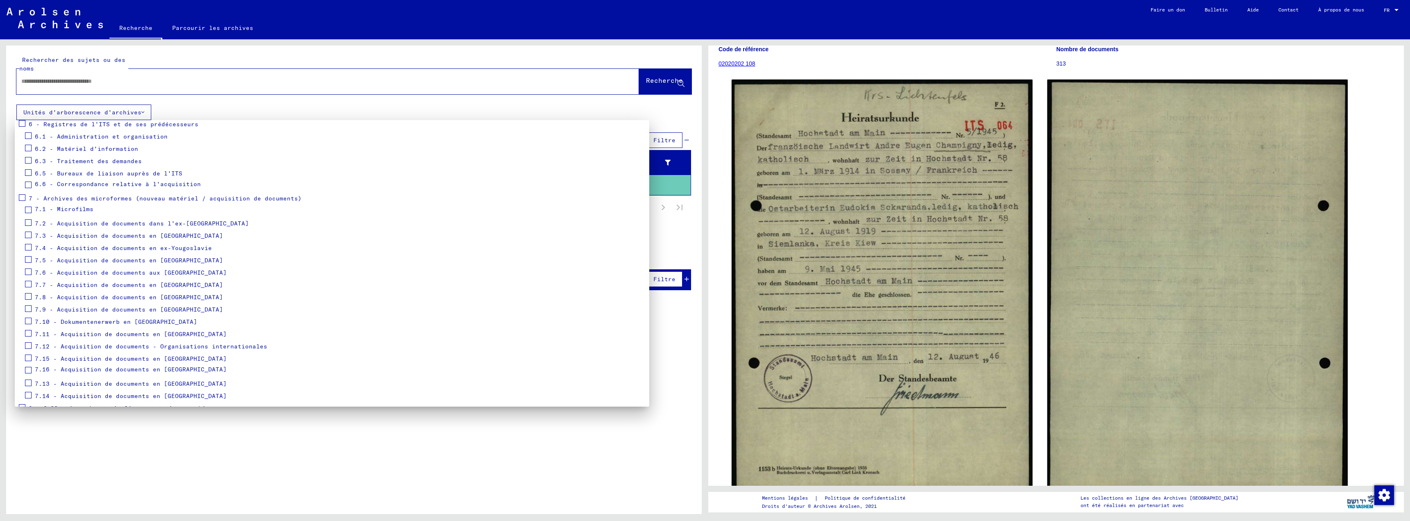
scroll to position [222, 0]
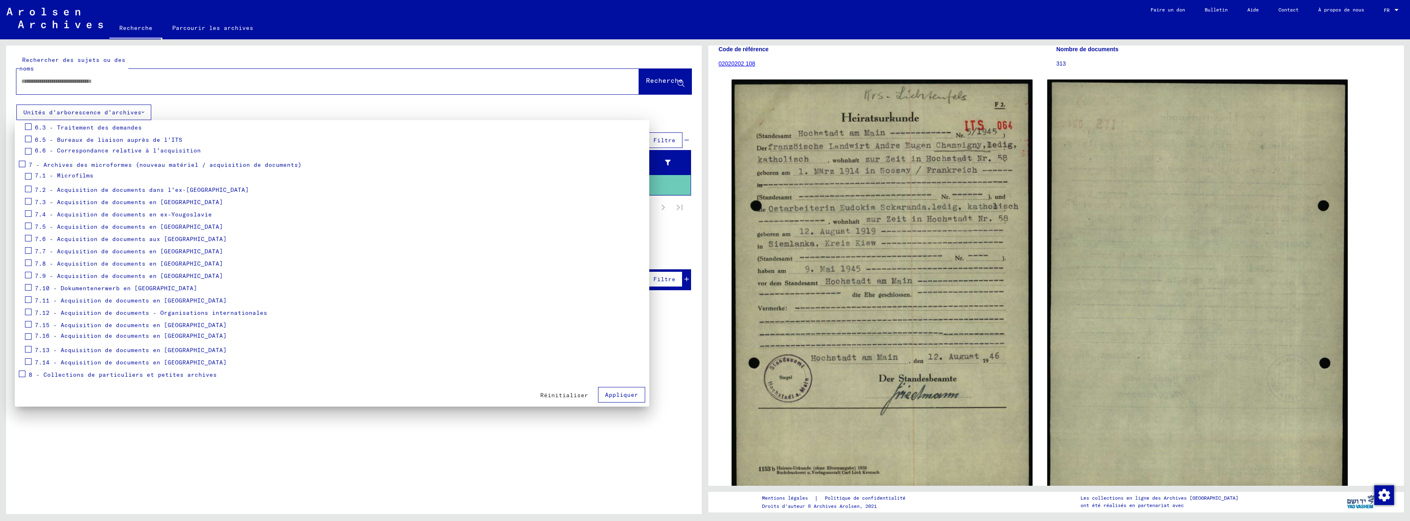
click at [28, 188] on span at bounding box center [28, 189] width 7 height 7
click at [605, 397] on font "Appliquer" at bounding box center [621, 394] width 33 height 7
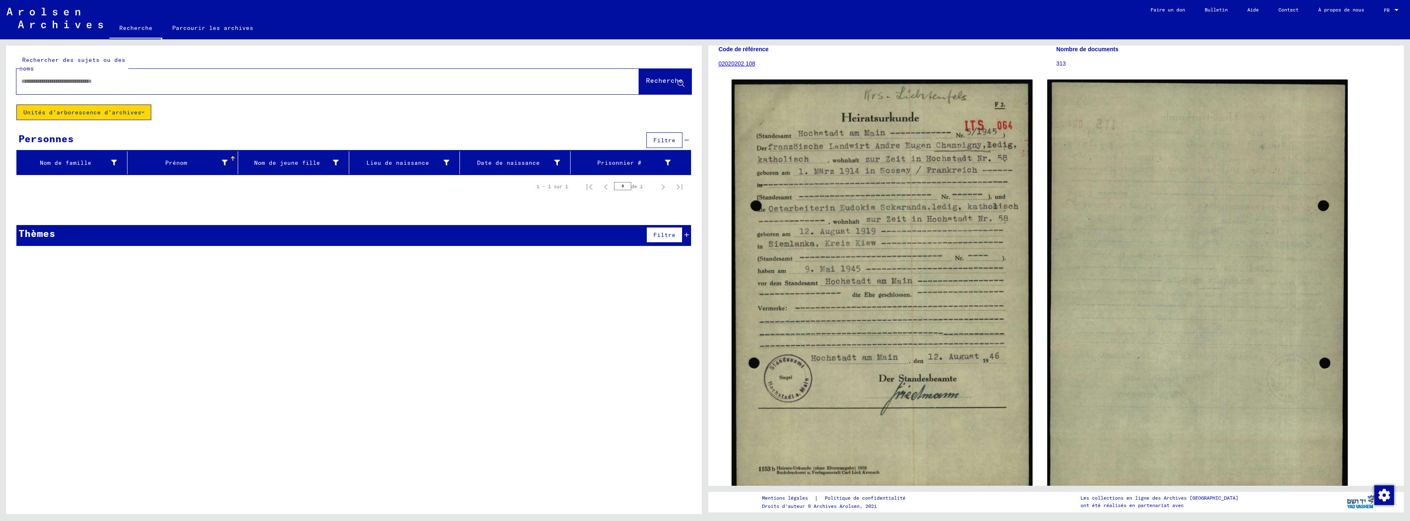
click at [32, 82] on input "text" at bounding box center [320, 81] width 598 height 9
type input "**********"
click at [650, 82] on font "Recherche" at bounding box center [664, 80] width 37 height 8
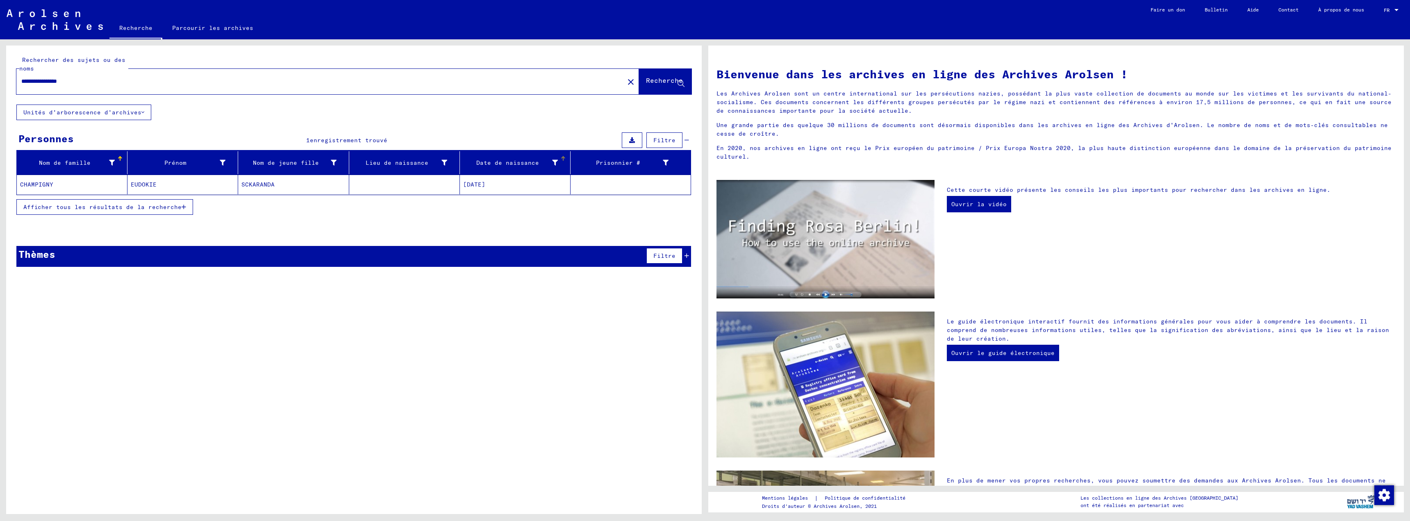
click at [518, 163] on font "Date de naissance" at bounding box center [507, 162] width 63 height 7
click at [500, 180] on mat-cell "[DATE]" at bounding box center [515, 185] width 111 height 20
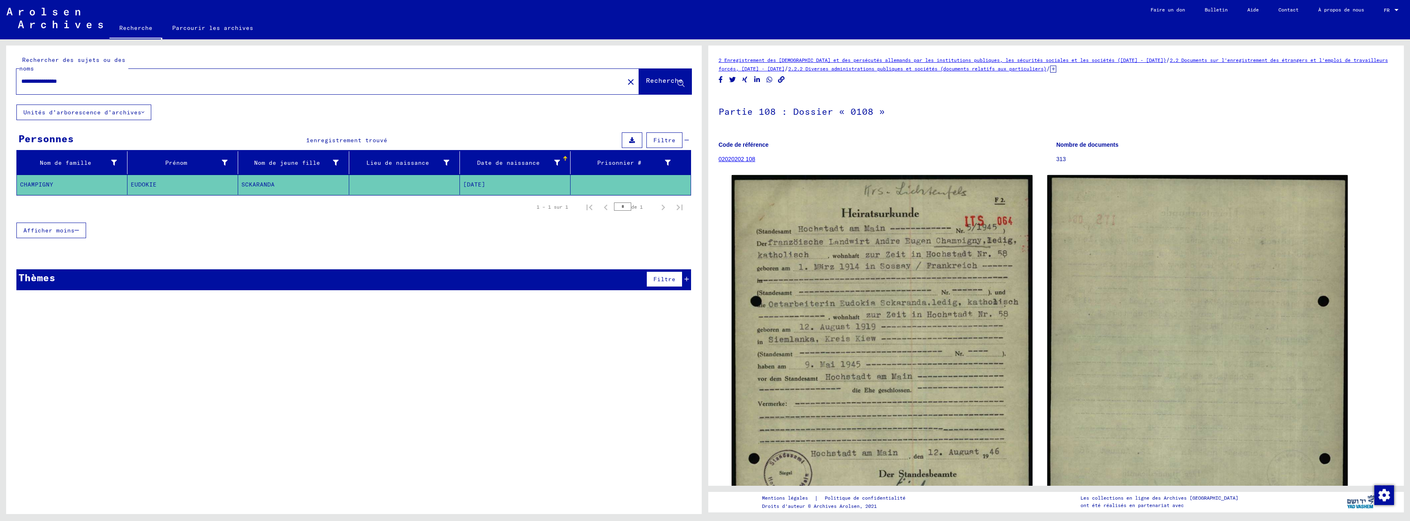
click at [608, 182] on mat-cell at bounding box center [630, 185] width 120 height 20
click at [687, 277] on icon at bounding box center [686, 279] width 5 height 6
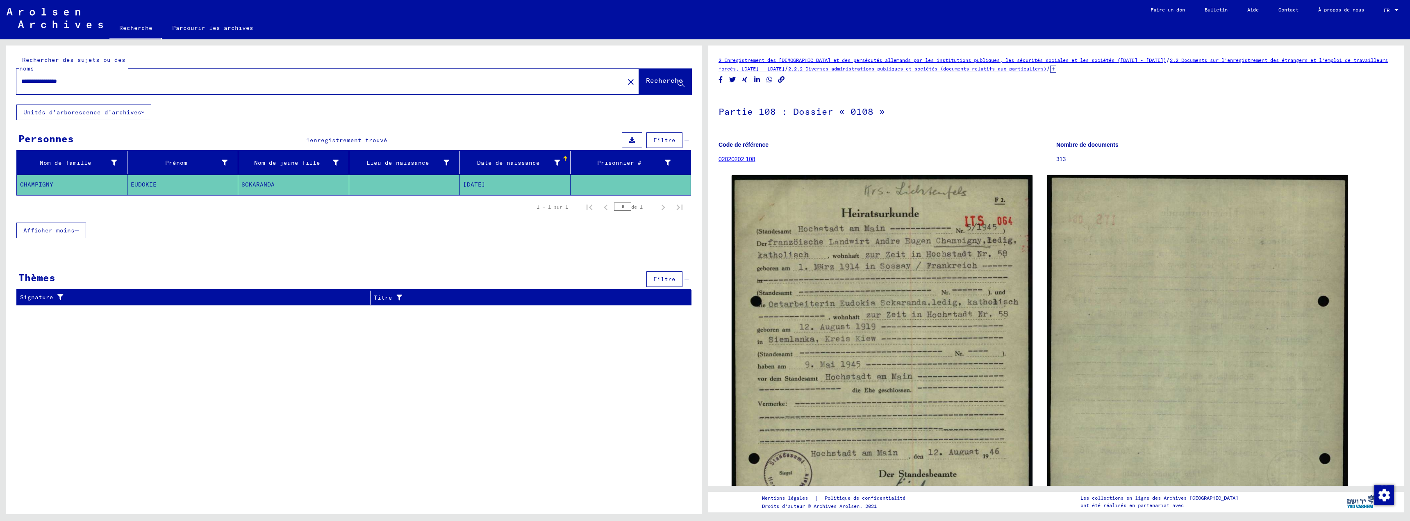
click at [684, 137] on div "Filtre" at bounding box center [654, 140] width 69 height 20
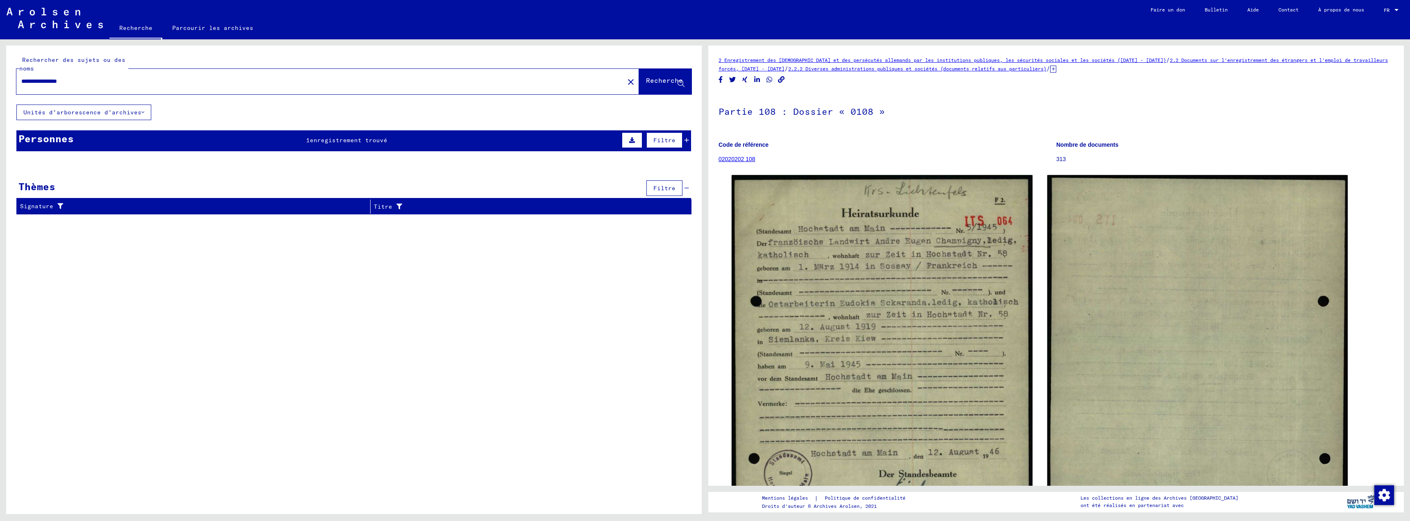
click at [684, 137] on div "Filtre" at bounding box center [654, 140] width 69 height 20
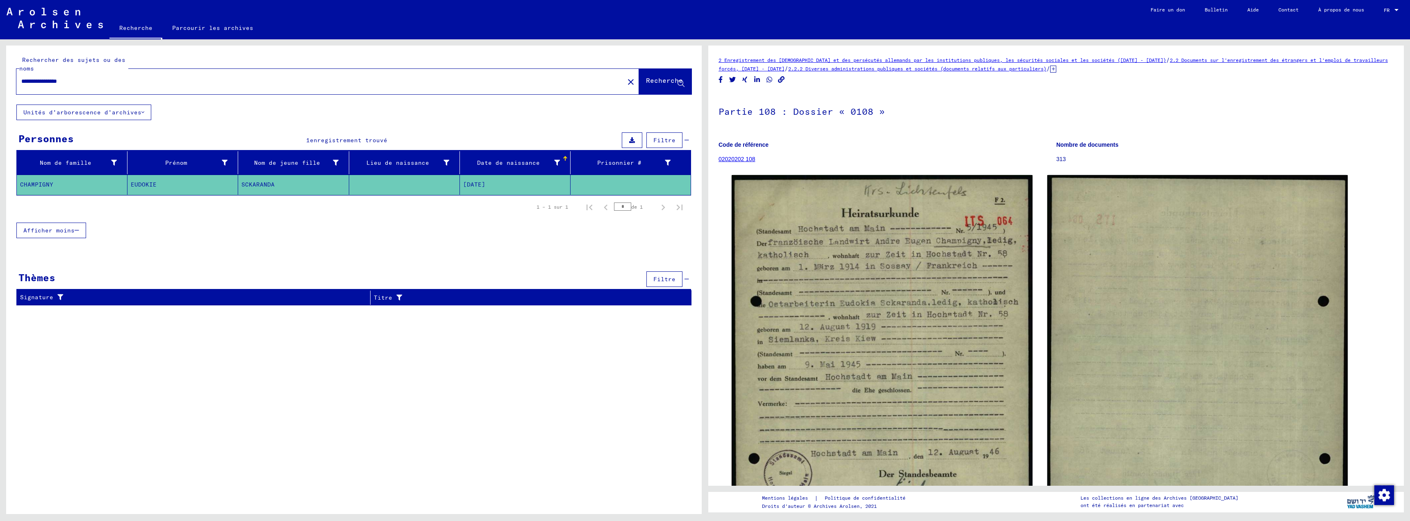
click at [687, 280] on icon at bounding box center [686, 279] width 5 height 6
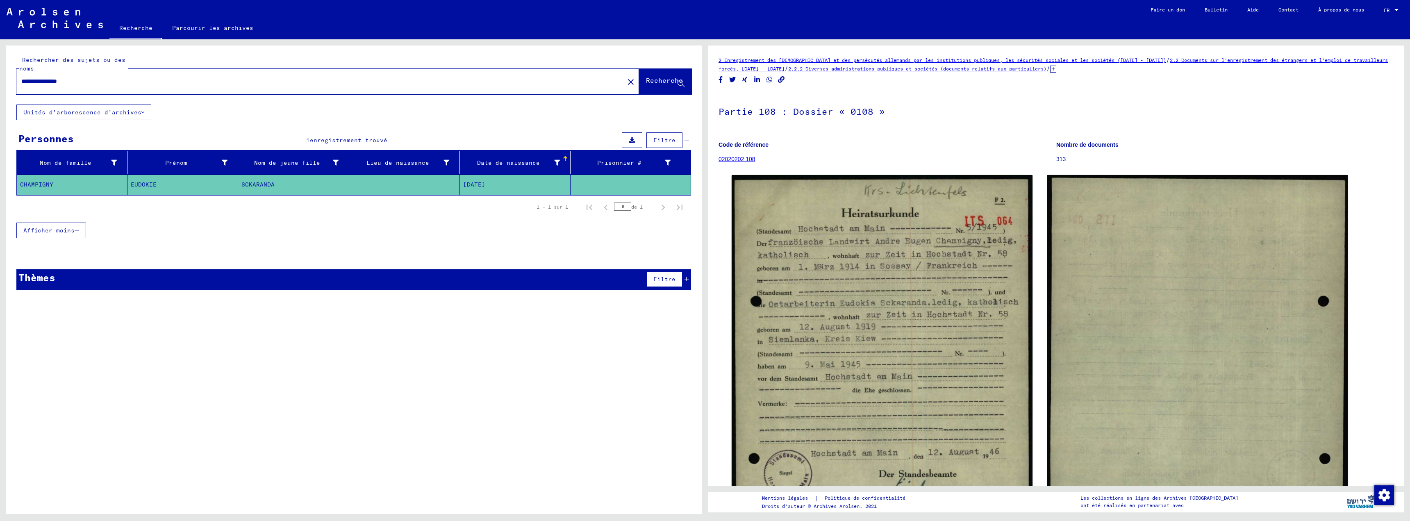
click at [1224, 59] on font "2.2 Documents sur l'enregistrement des étrangers et l'emploi de travailleurs fo…" at bounding box center [1052, 64] width 669 height 15
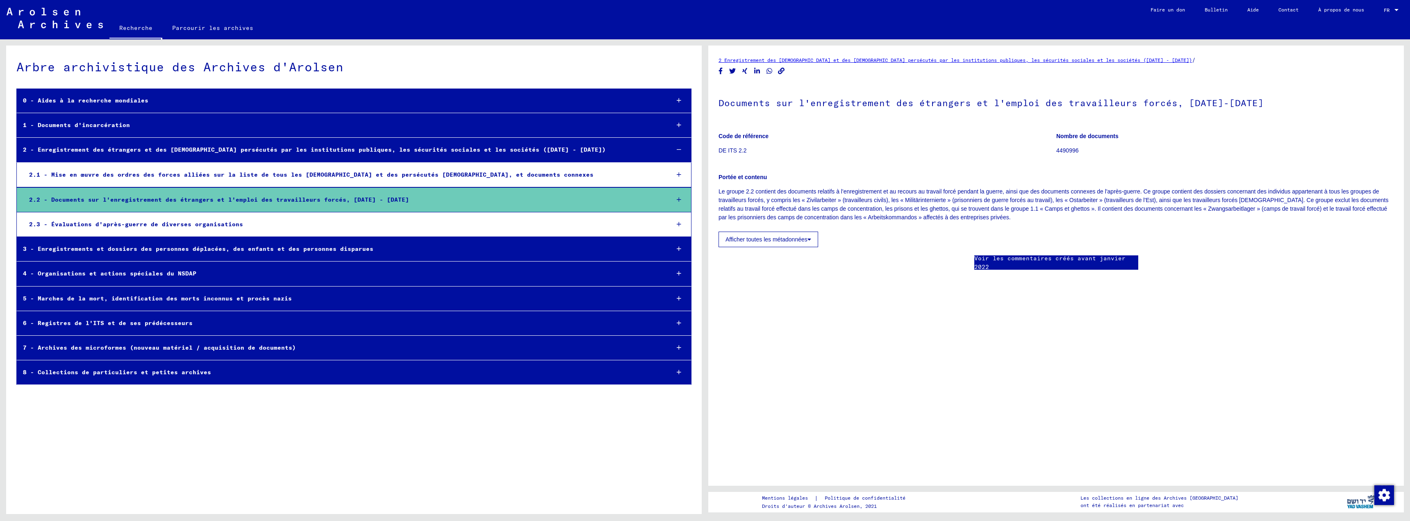
click at [679, 200] on icon at bounding box center [678, 200] width 5 height 6
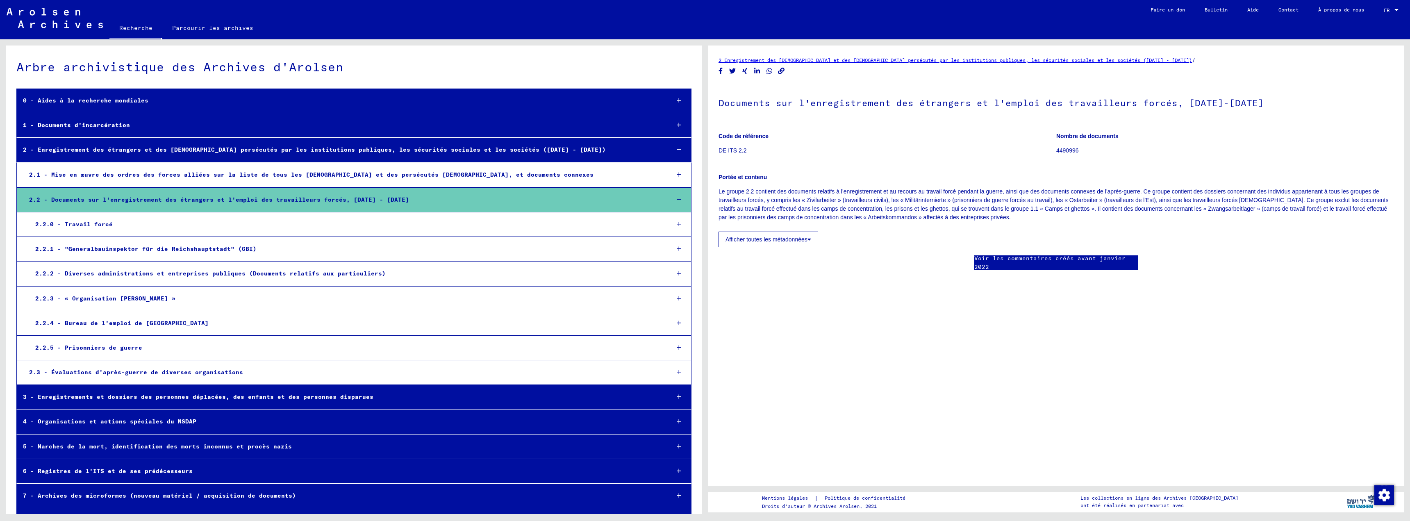
click at [81, 224] on font "2.2.0 - Travail forcé" at bounding box center [73, 223] width 77 height 7
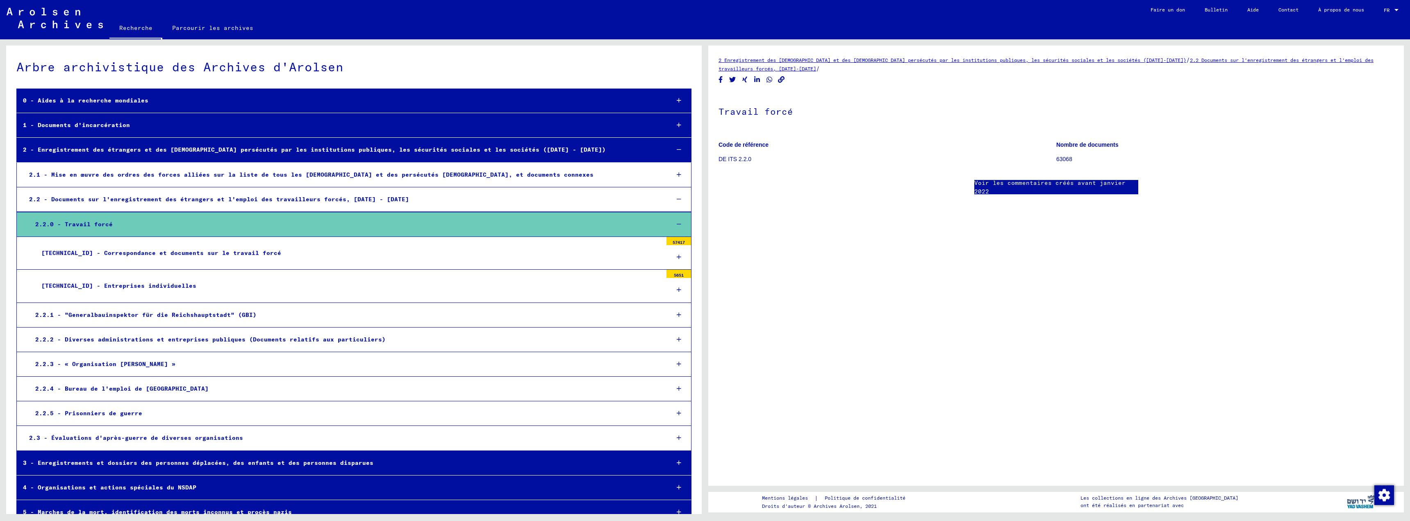
click at [138, 253] on font "[TECHNICAL_ID] - Correspondance et documents sur le travail forcé" at bounding box center [161, 252] width 240 height 7
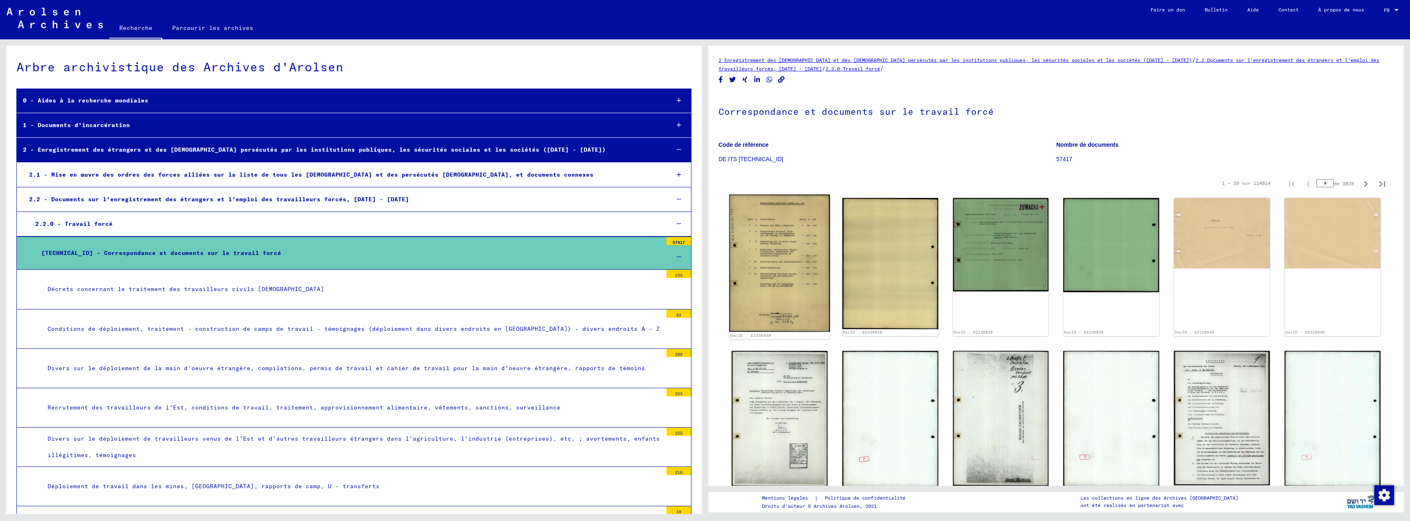
click at [775, 252] on img at bounding box center [779, 263] width 101 height 137
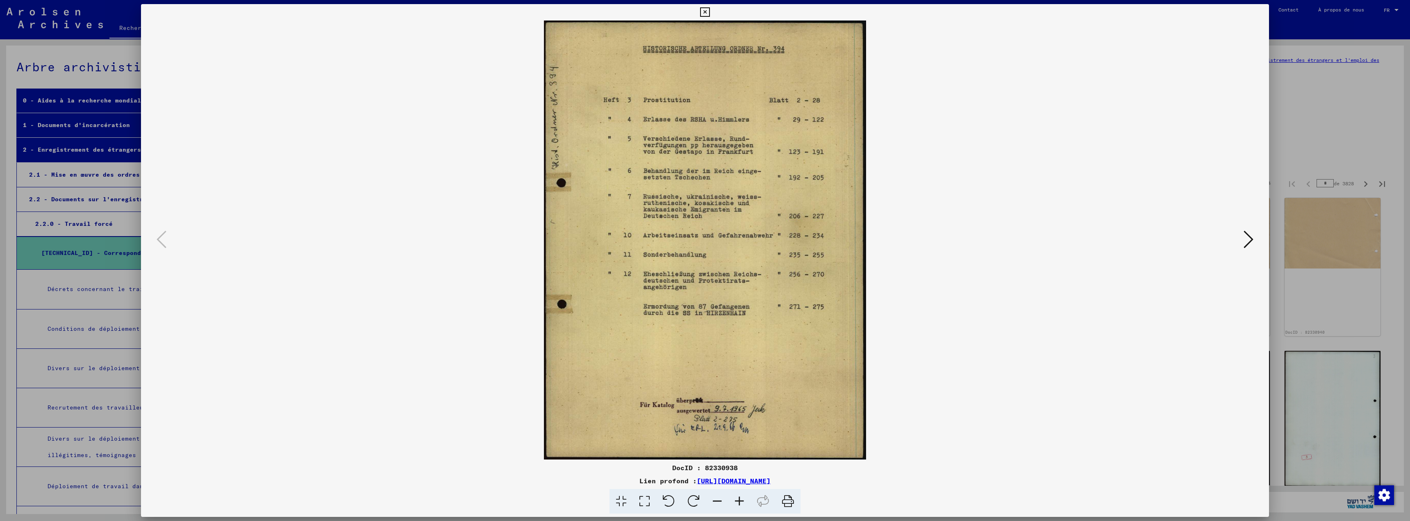
click at [1248, 241] on icon at bounding box center [1248, 239] width 10 height 20
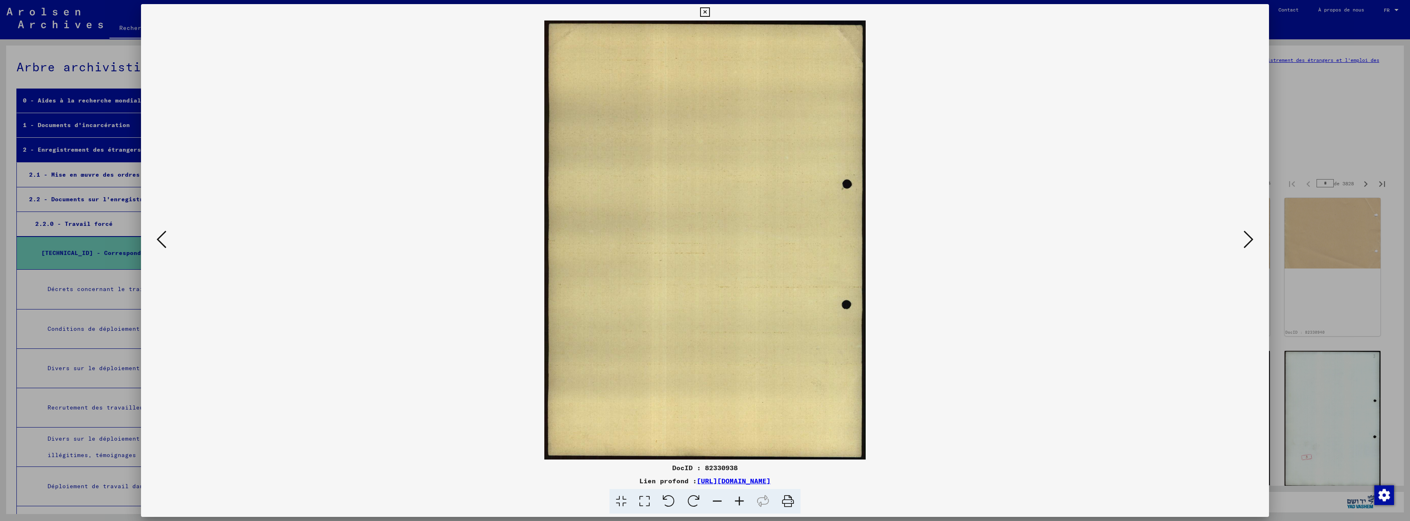
click at [1248, 241] on icon at bounding box center [1248, 239] width 10 height 20
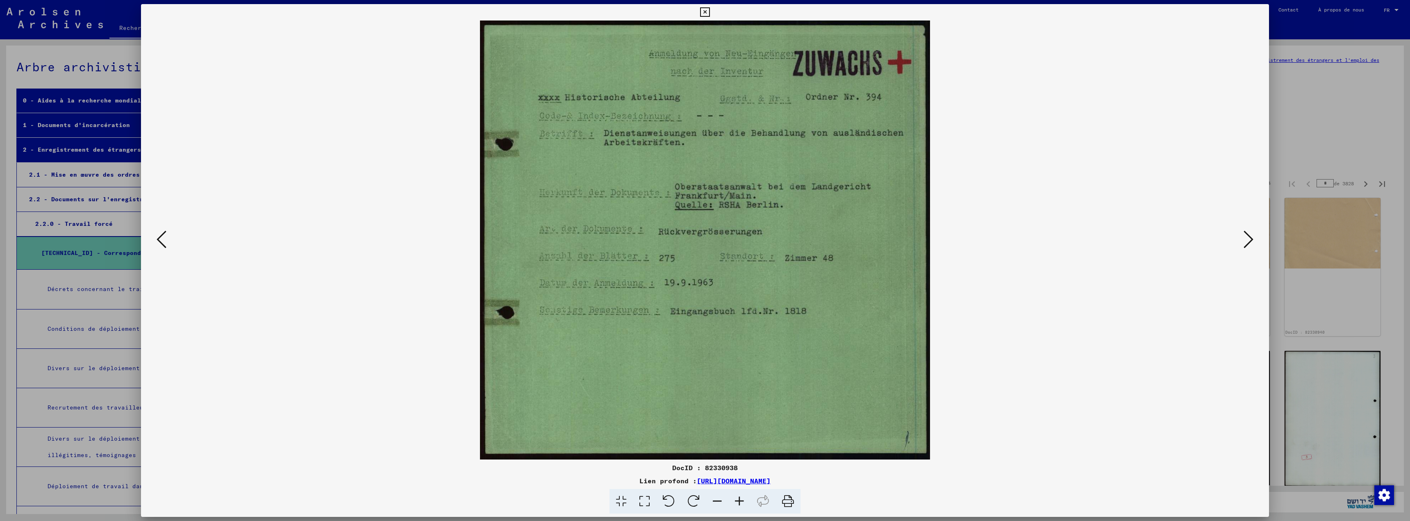
click at [1242, 248] on button at bounding box center [1248, 239] width 15 height 23
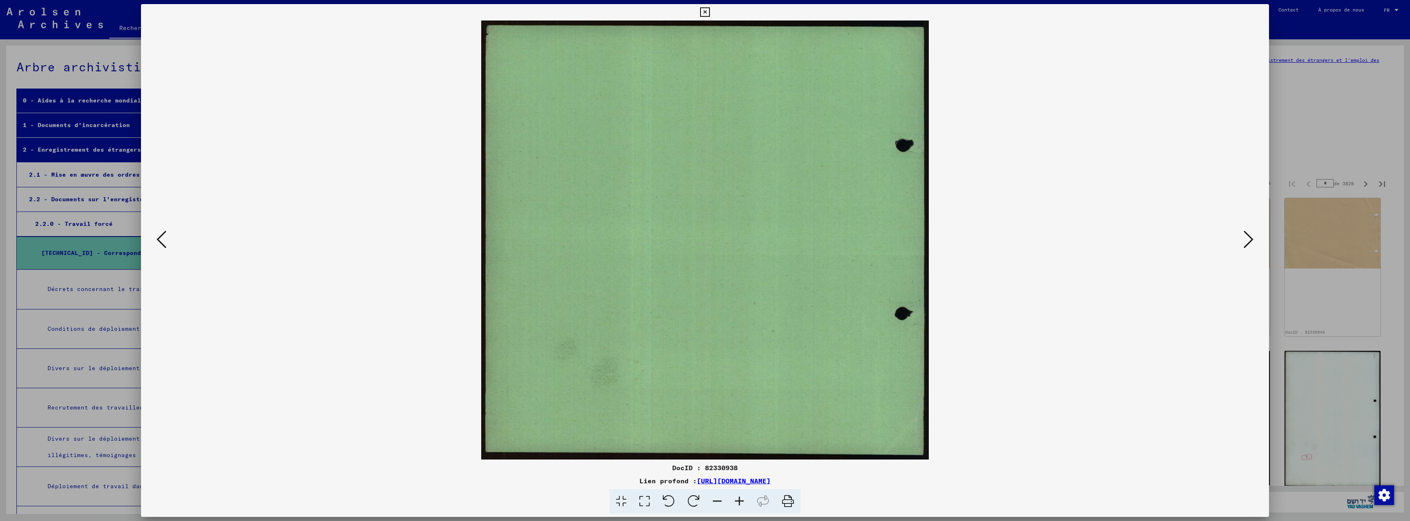
click at [1242, 248] on button at bounding box center [1248, 239] width 15 height 23
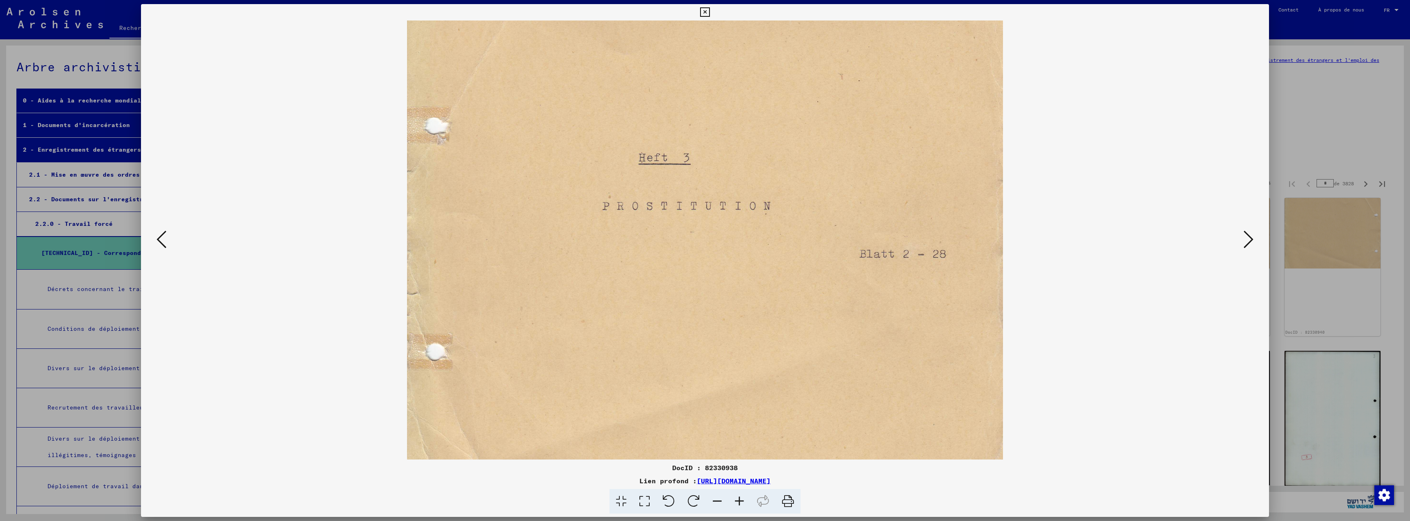
click at [1242, 248] on button at bounding box center [1248, 239] width 15 height 23
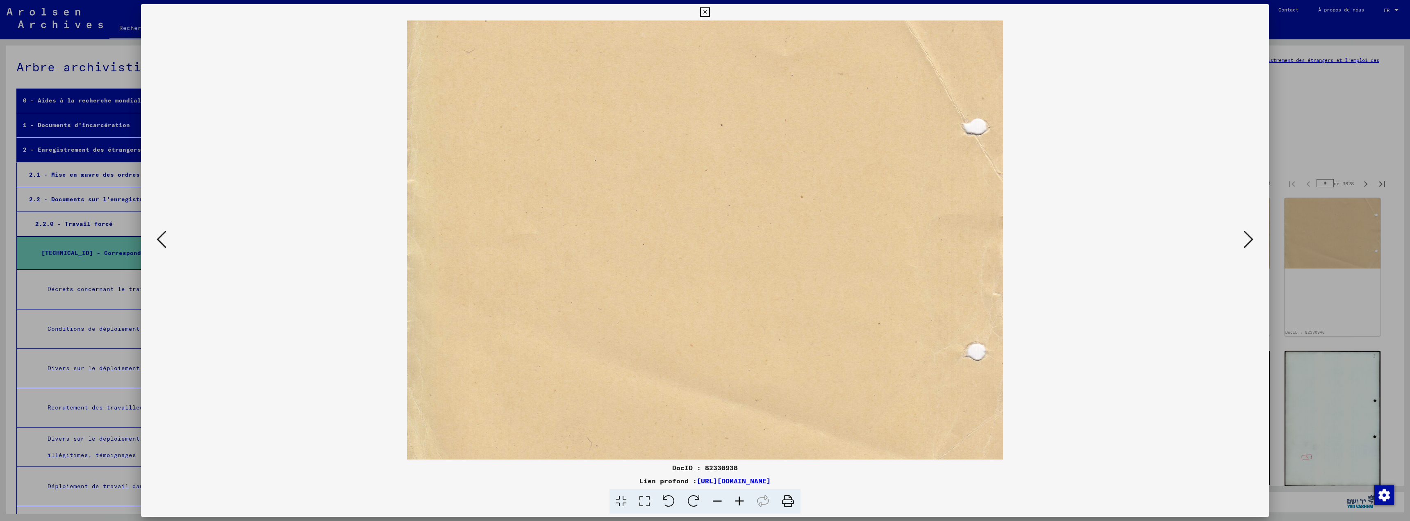
click at [1319, 132] on div at bounding box center [705, 260] width 1410 height 521
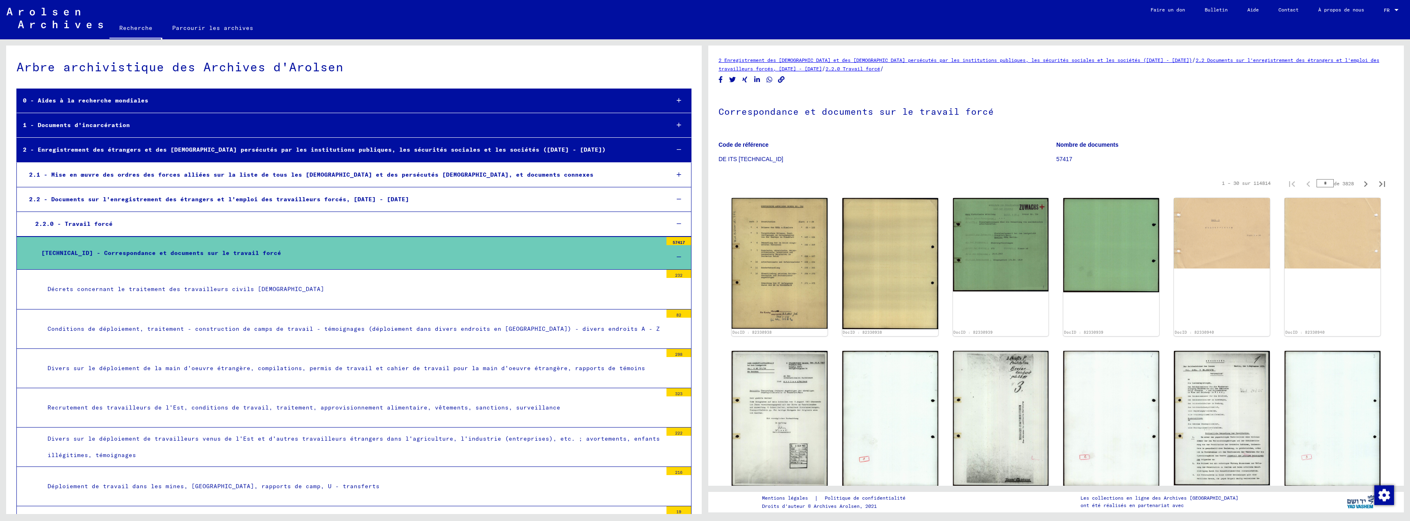
click at [112, 250] on font "[TECHNICAL_ID] - Correspondance et documents sur le travail forcé" at bounding box center [161, 252] width 240 height 7
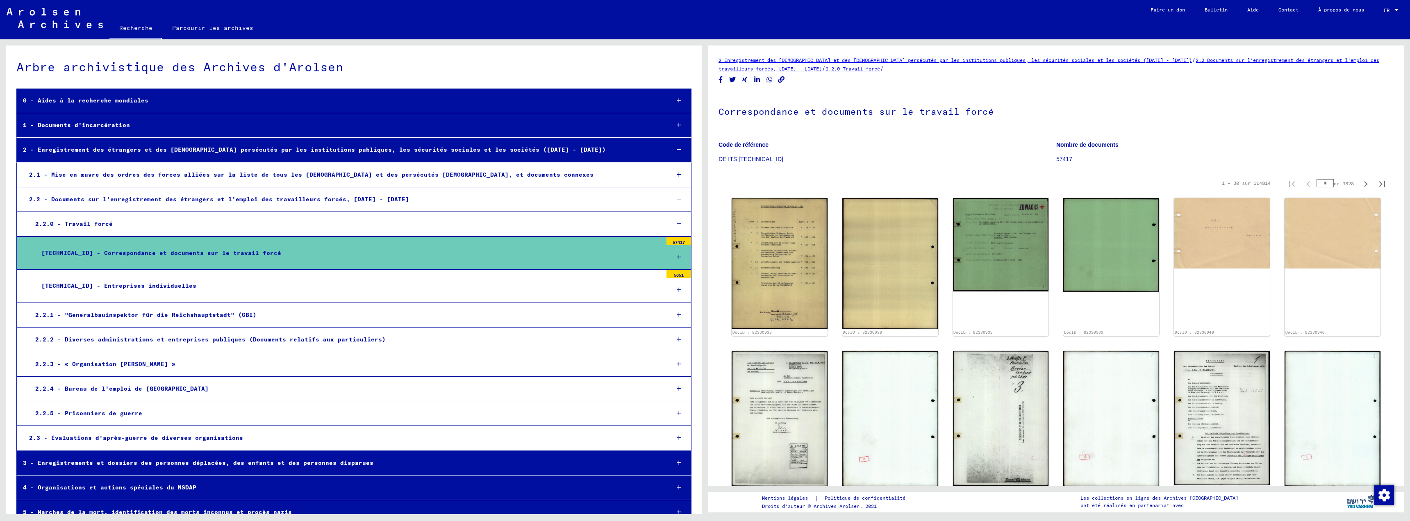
click at [130, 251] on font "[TECHNICAL_ID] - Correspondance et documents sur le travail forcé" at bounding box center [161, 252] width 240 height 7
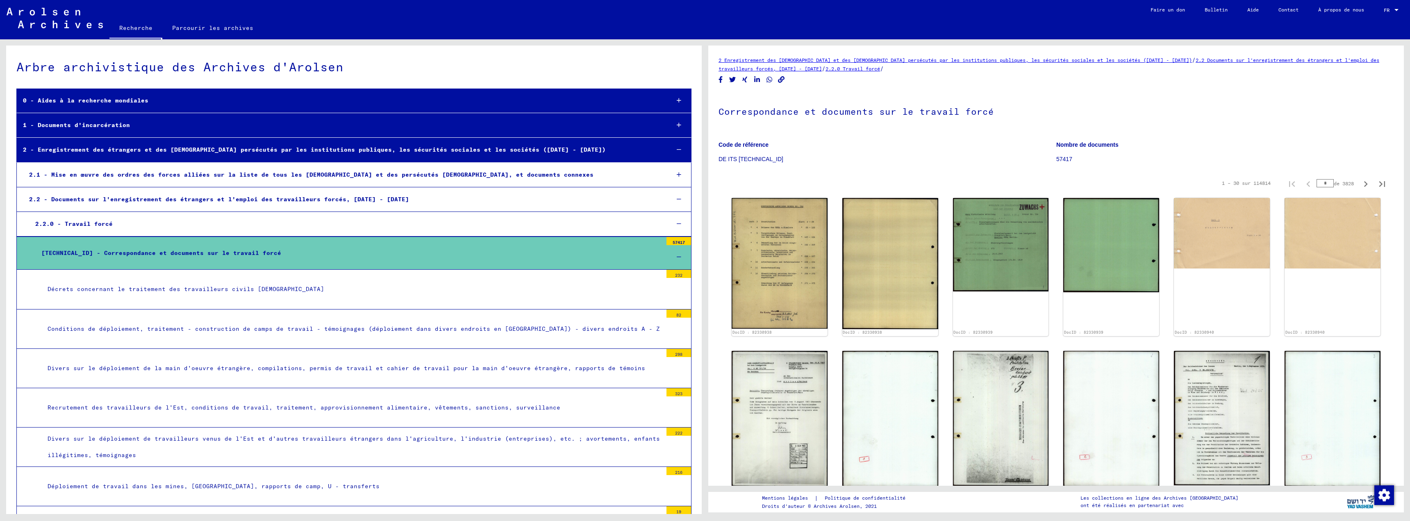
click at [97, 224] on font "2.2.0 - Travail forcé" at bounding box center [73, 223] width 77 height 7
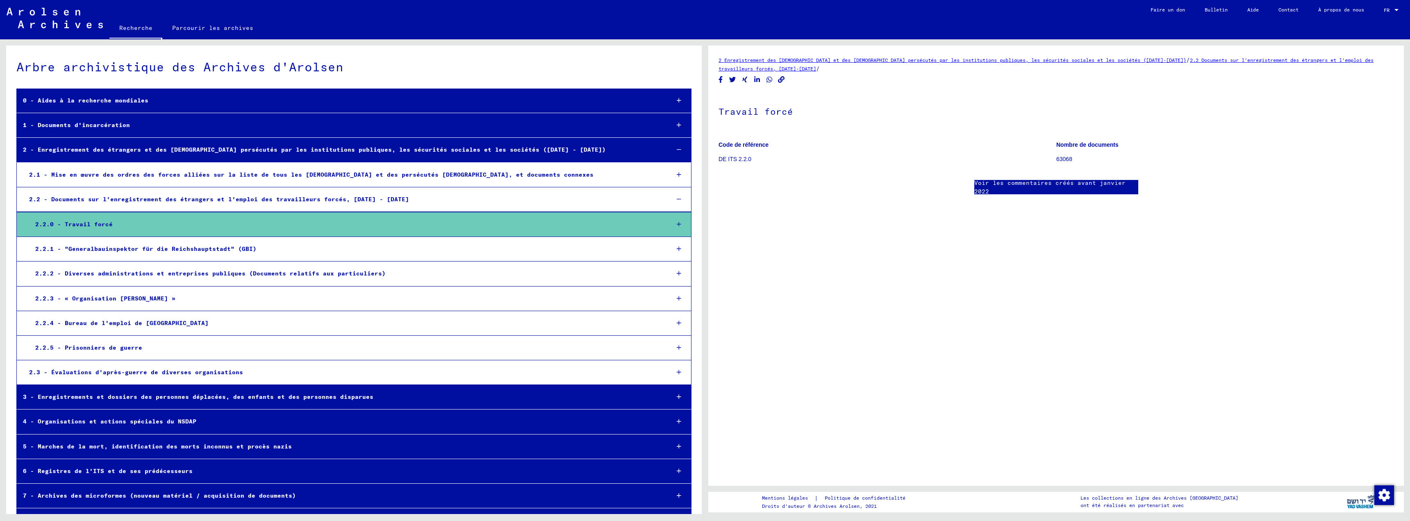
click at [1030, 186] on font "Voir les commentaires créés avant janvier 2022" at bounding box center [1049, 187] width 151 height 16
click at [676, 225] on icon at bounding box center [678, 224] width 5 height 6
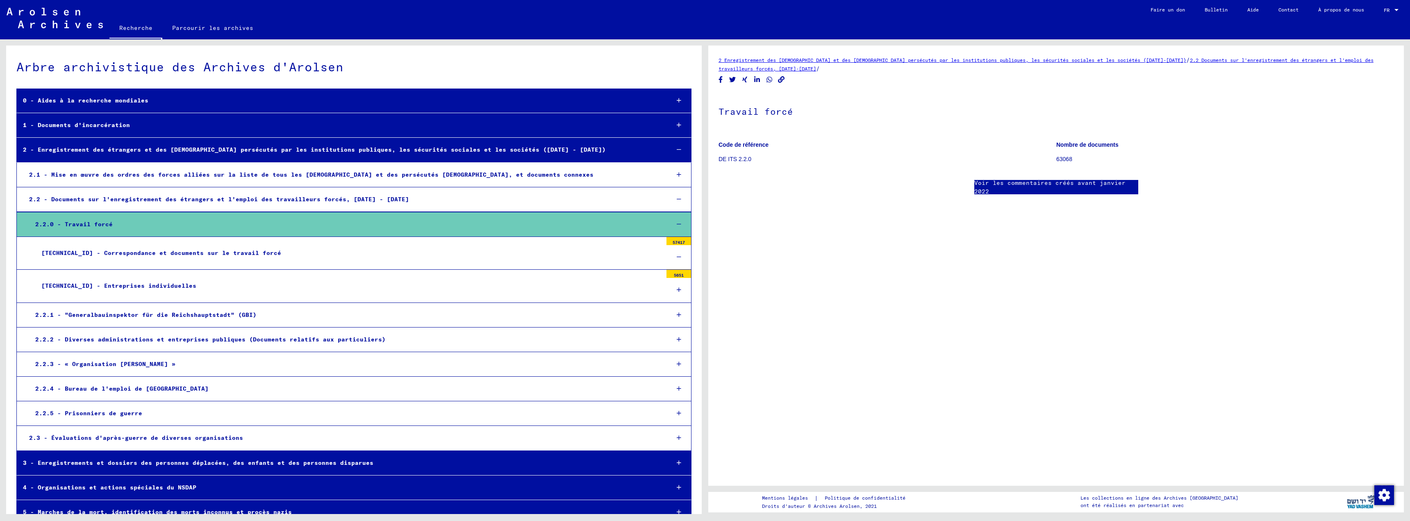
click at [120, 253] on font "[TECHNICAL_ID] - Correspondance et documents sur le travail forcé" at bounding box center [161, 252] width 240 height 7
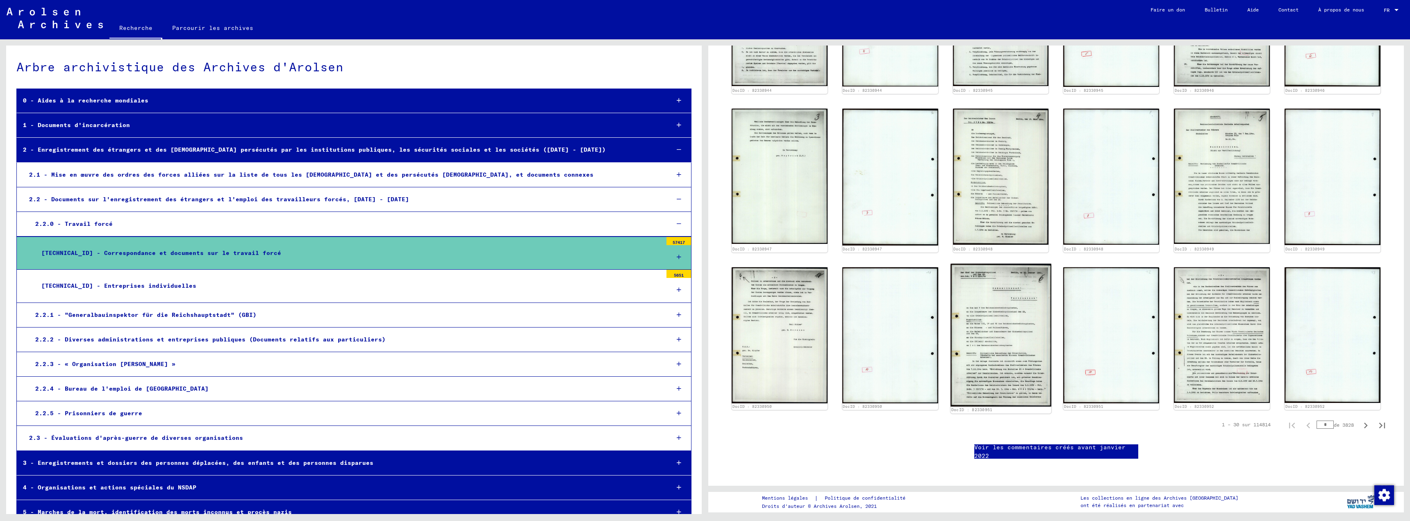
scroll to position [565, 0]
click at [1008, 329] on img at bounding box center [1000, 334] width 101 height 143
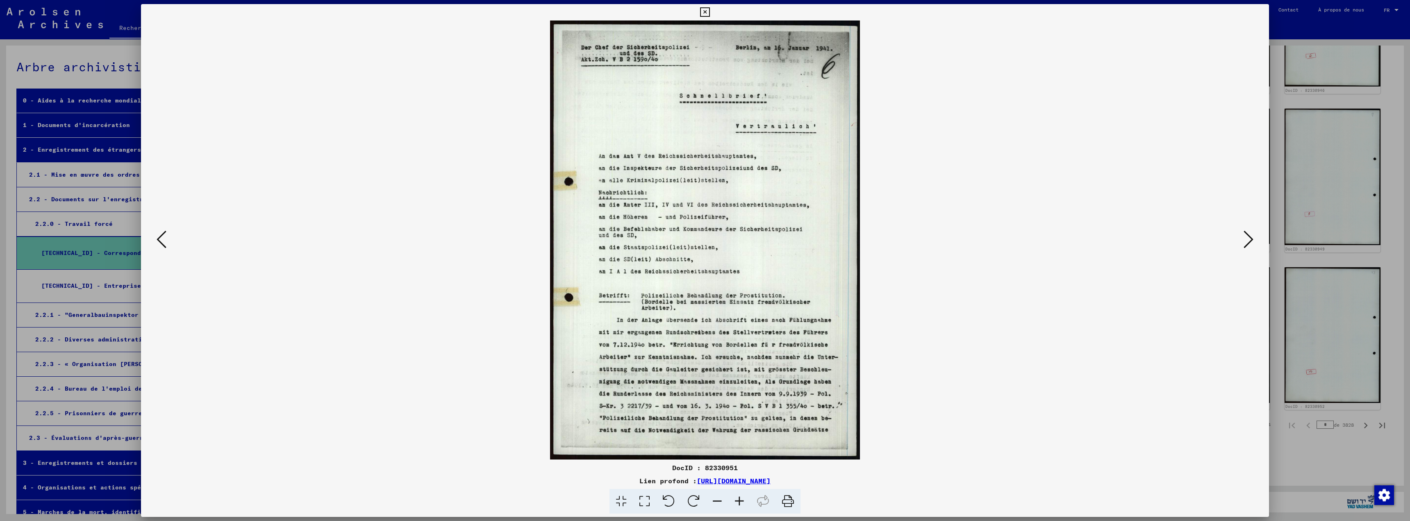
click at [1246, 237] on icon at bounding box center [1248, 239] width 10 height 20
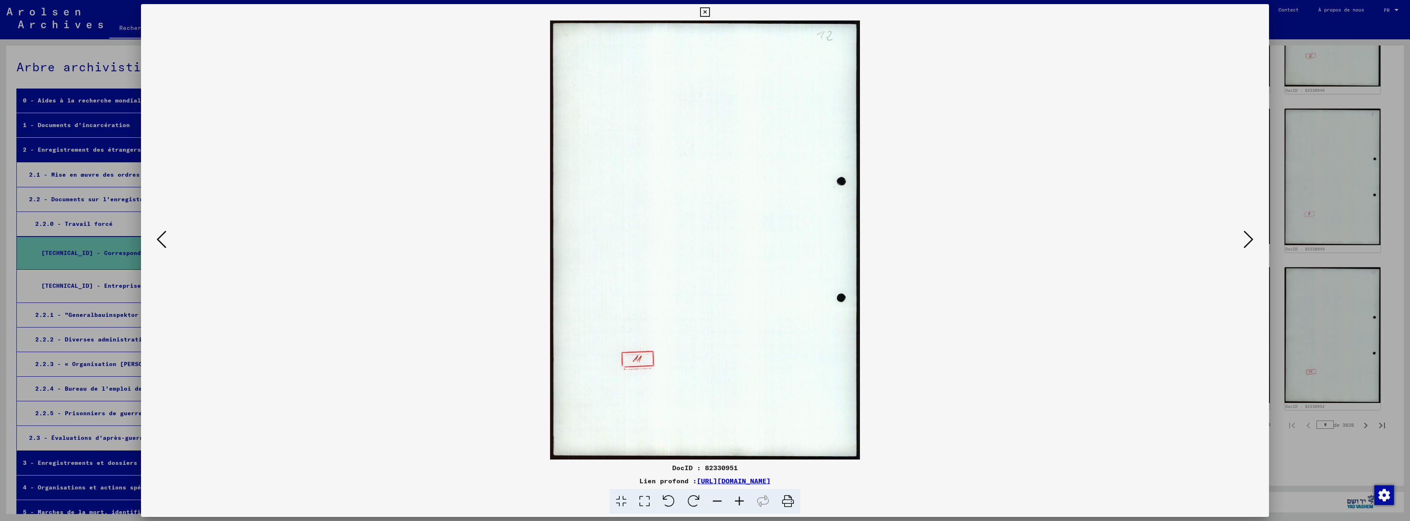
click at [1386, 155] on div at bounding box center [705, 260] width 1410 height 521
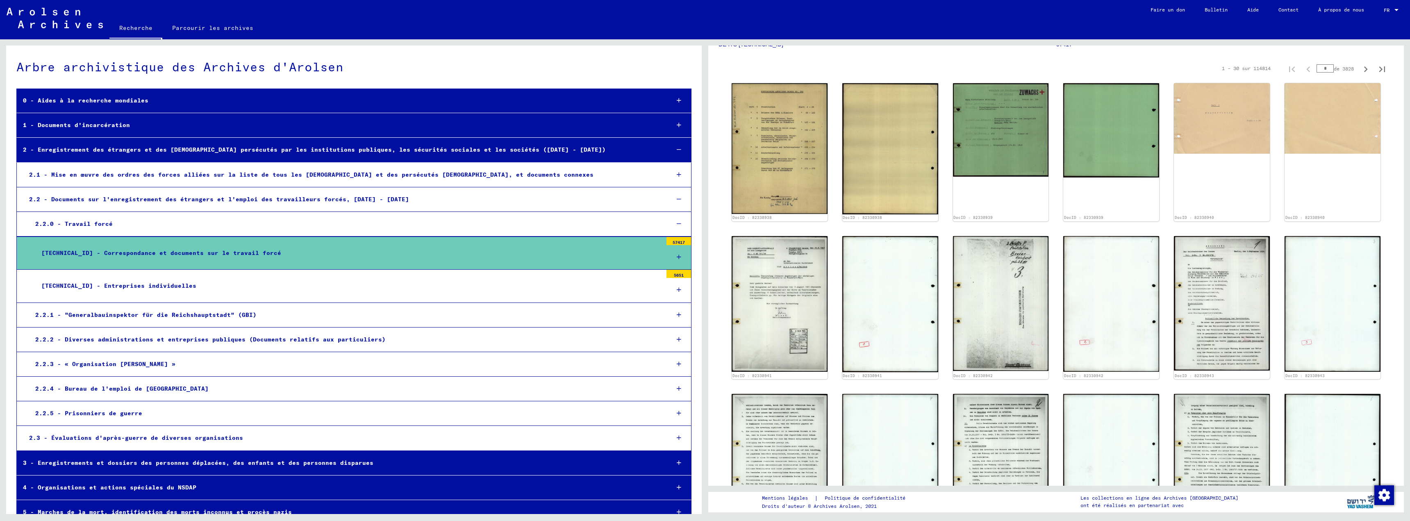
scroll to position [0, 0]
